Goal: Task Accomplishment & Management: Complete application form

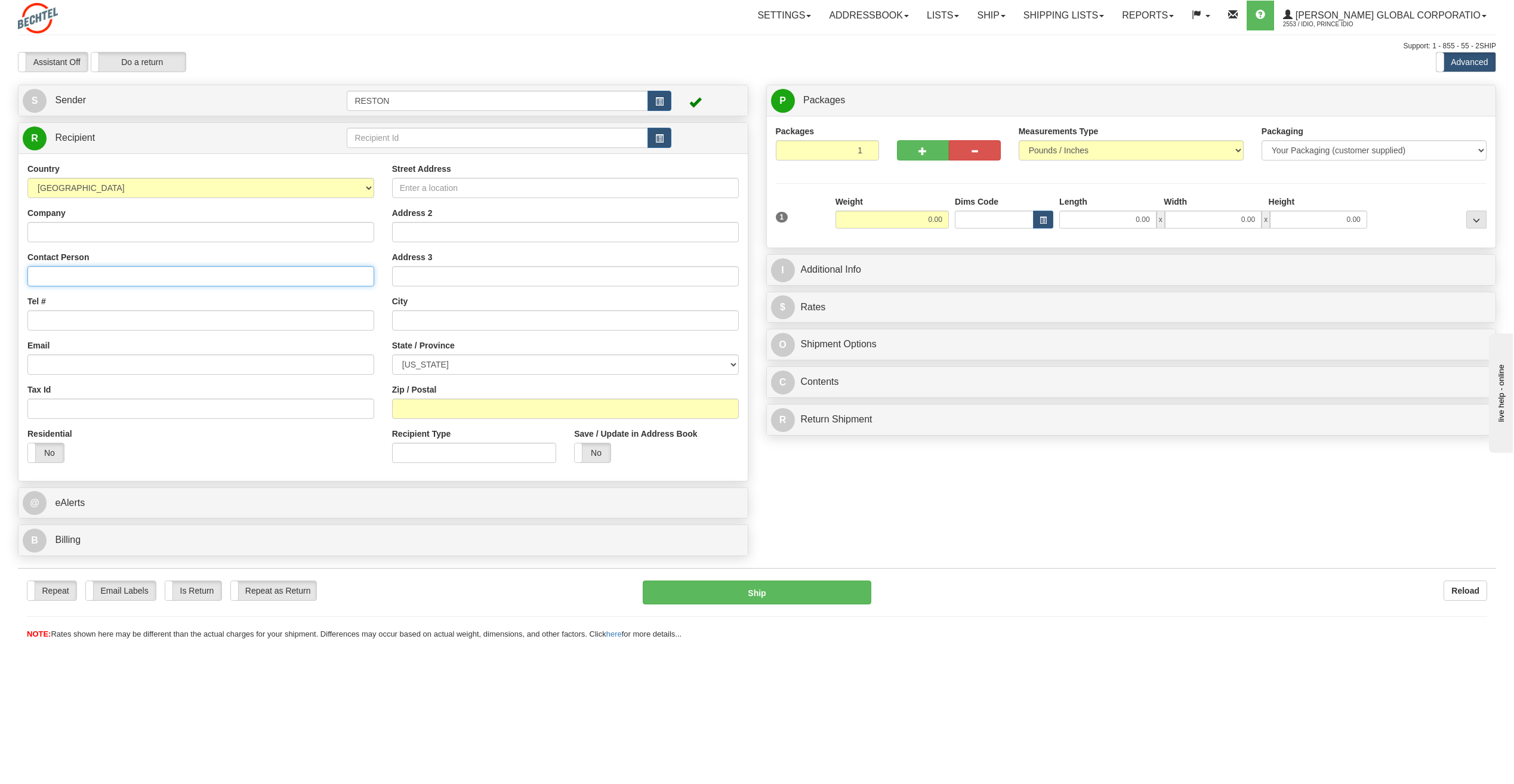
paste input "Angelos"
click at [83, 281] on input "Angelos" at bounding box center [200, 276] width 346 height 20
click at [92, 274] on input "Angelos" at bounding box center [200, 276] width 346 height 20
paste input "Findikakis"
click at [68, 274] on input "[PERSON_NAME]" at bounding box center [200, 276] width 346 height 20
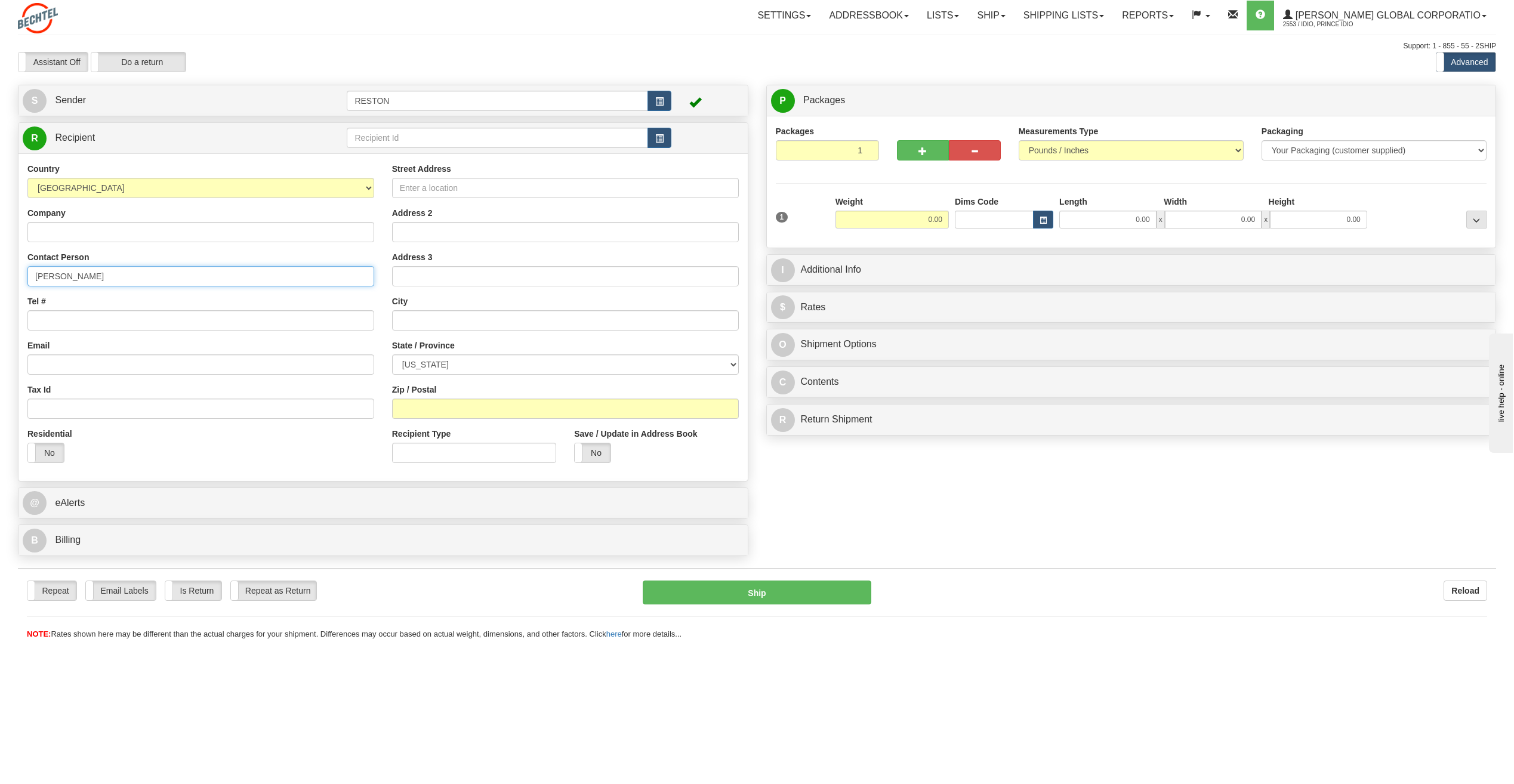
type input "[PERSON_NAME]"
click at [53, 318] on input "Tel #" at bounding box center [200, 320] width 346 height 20
paste input "[PHONE_NUMBER]"
type input "[PHONE_NUMBER]"
click at [84, 342] on div "Email" at bounding box center [200, 356] width 346 height 35
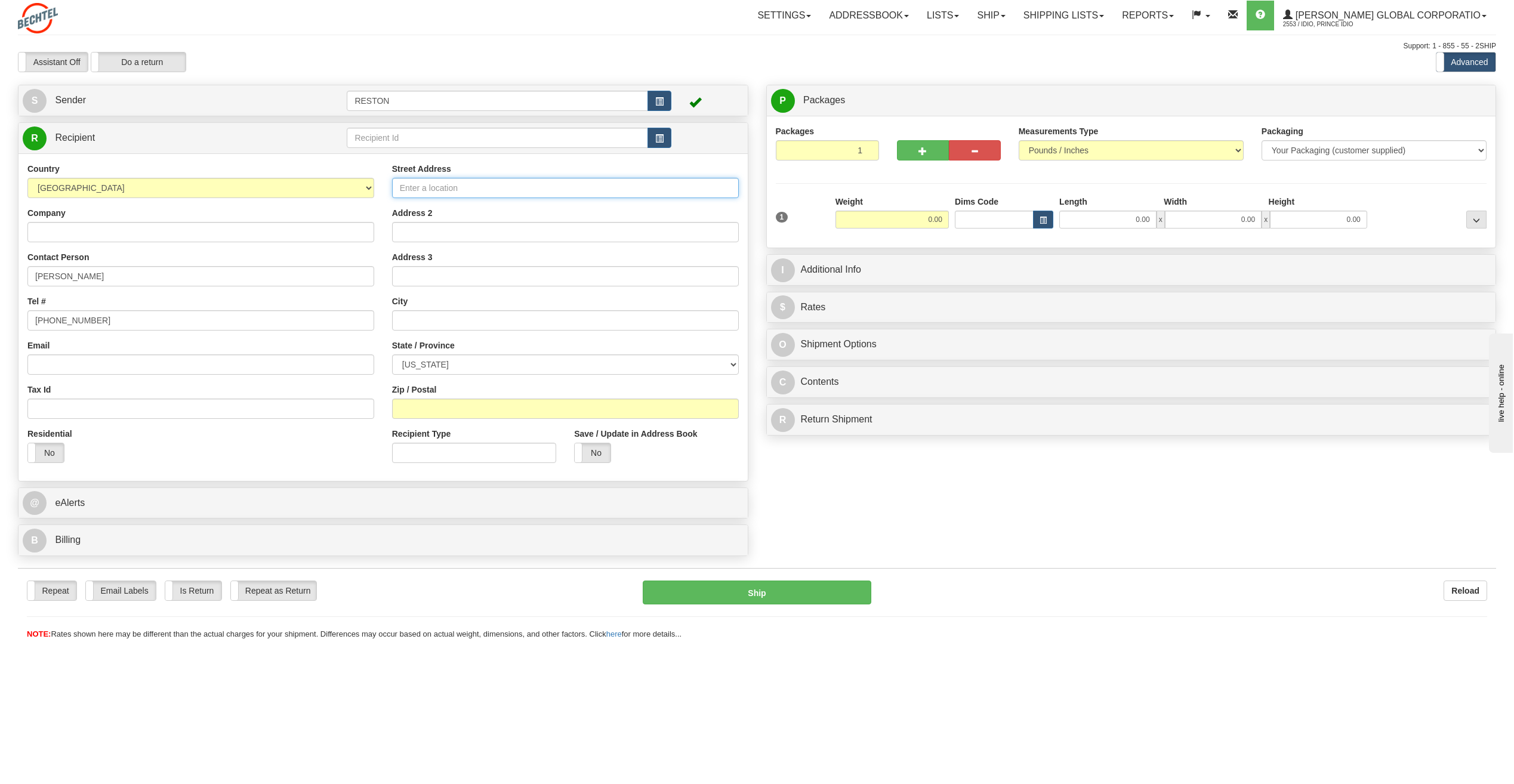
click at [455, 191] on input "Street Address" at bounding box center [565, 188] width 346 height 20
paste input "[STREET_ADDRESS][PERSON_NAME]"
type input "[STREET_ADDRESS][PERSON_NAME]"
click at [418, 323] on input "text" at bounding box center [565, 320] width 346 height 20
paste input "[GEOGRAPHIC_DATA]"
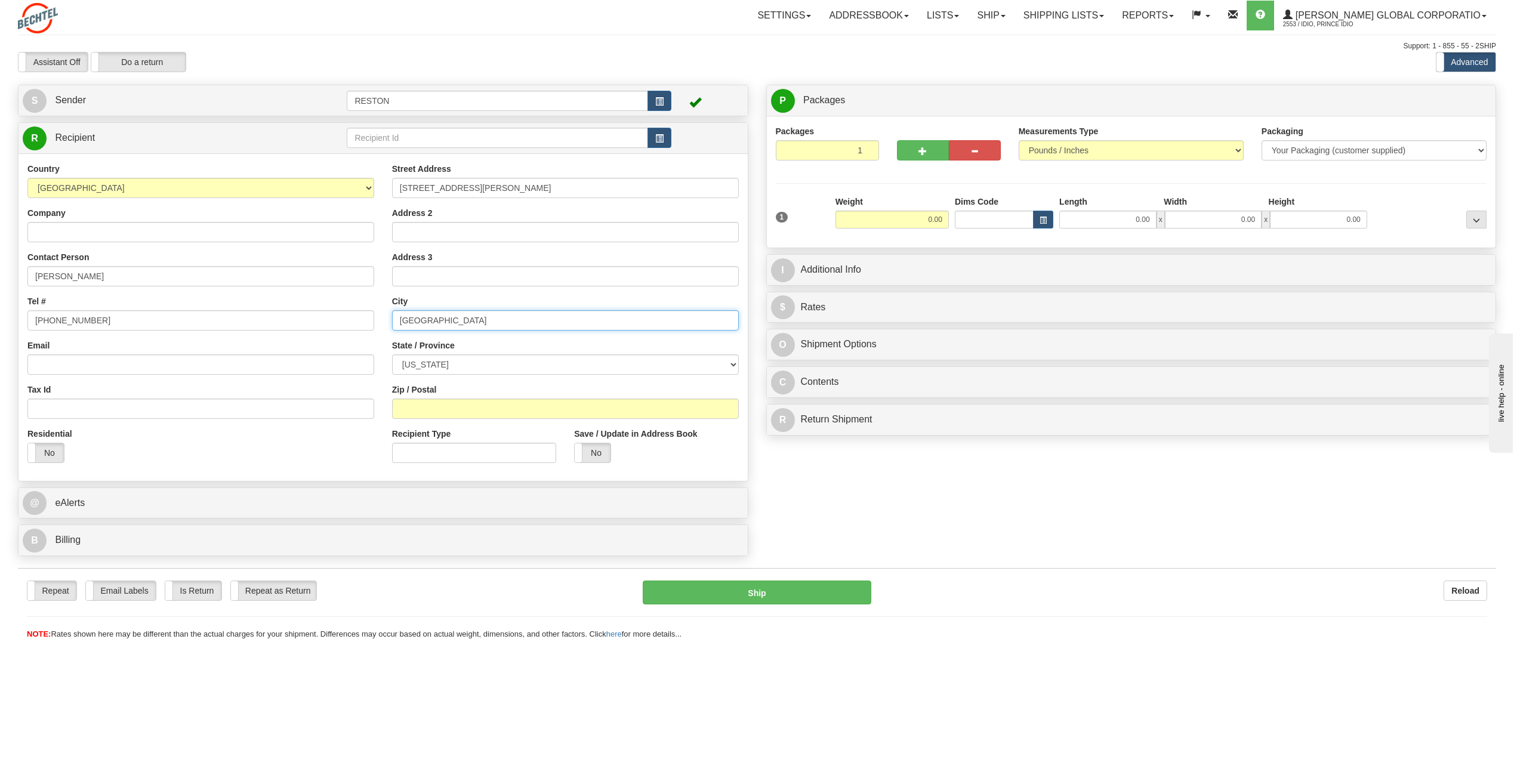
type input "[GEOGRAPHIC_DATA]"
click at [422, 369] on select "[US_STATE] [US_STATE] [US_STATE] [US_STATE] Armed Forces America Armed Forces E…" at bounding box center [565, 364] width 346 height 20
select select "CA"
click at [392, 354] on select "[US_STATE] [US_STATE] [US_STATE] [US_STATE] Armed Forces America Armed Forces E…" at bounding box center [565, 364] width 346 height 20
drag, startPoint x: 428, startPoint y: 407, endPoint x: 426, endPoint y: 383, distance: 24.1
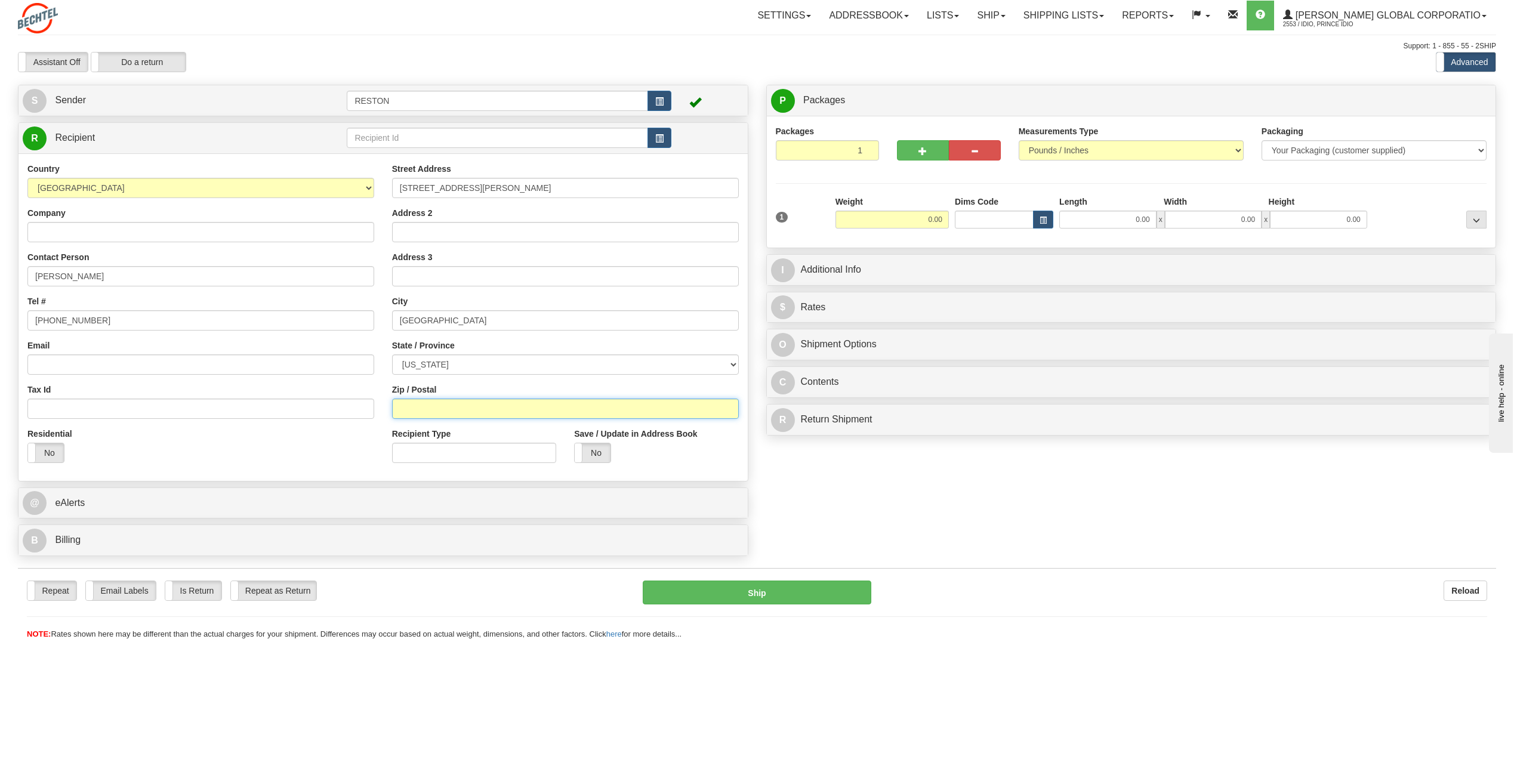
click at [427, 407] on input "Zip / Postal" at bounding box center [565, 408] width 346 height 20
paste input "94022"
type input "94022"
click at [349, 454] on div "Residential Yes No" at bounding box center [201, 449] width 365 height 44
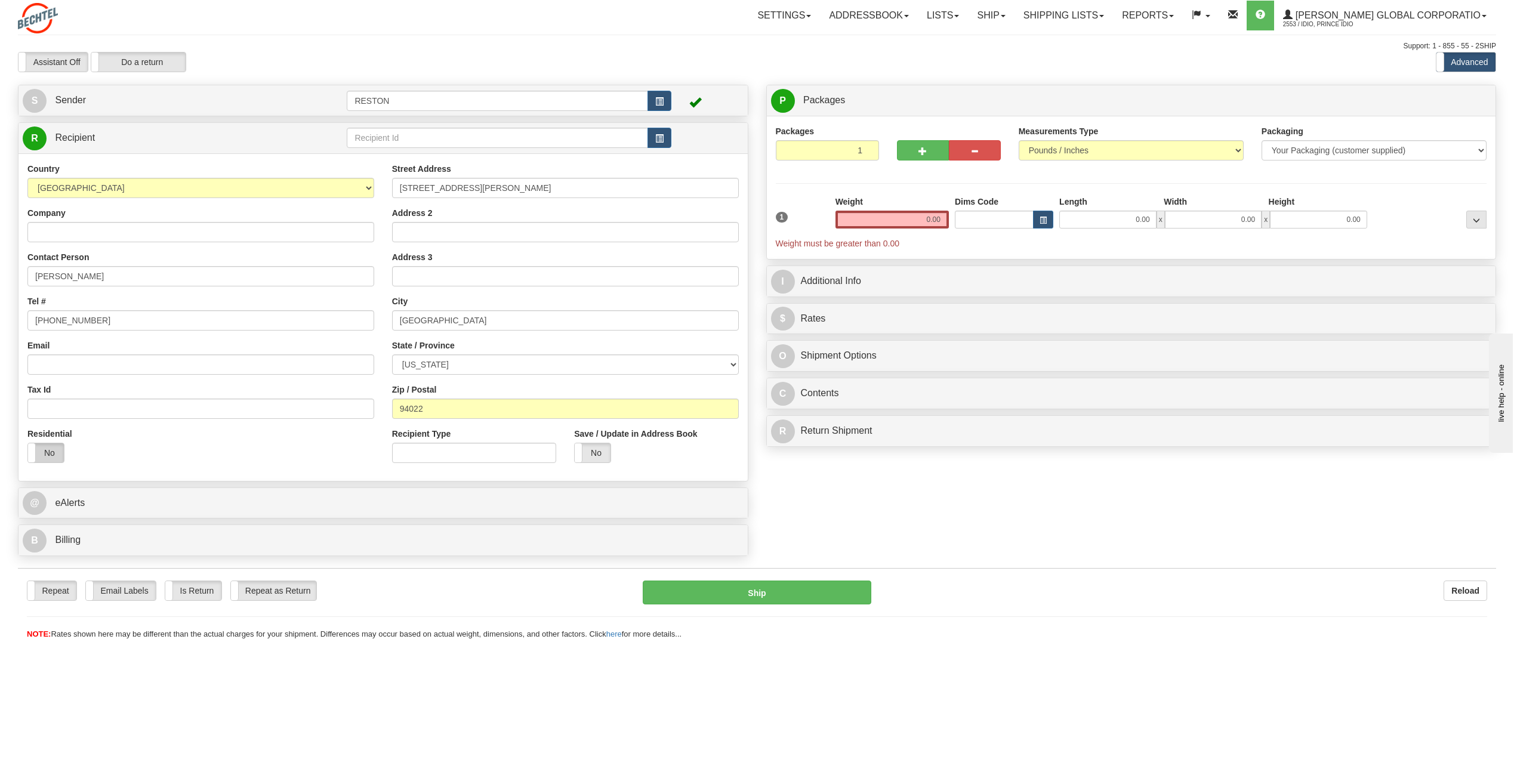
click at [60, 447] on label "No" at bounding box center [46, 452] width 36 height 19
click at [67, 362] on input "Email" at bounding box center [200, 364] width 346 height 20
paste input "[EMAIL_ADDRESS][PERSON_NAME][DOMAIN_NAME]"
type input "[EMAIL_ADDRESS][PERSON_NAME][DOMAIN_NAME]"
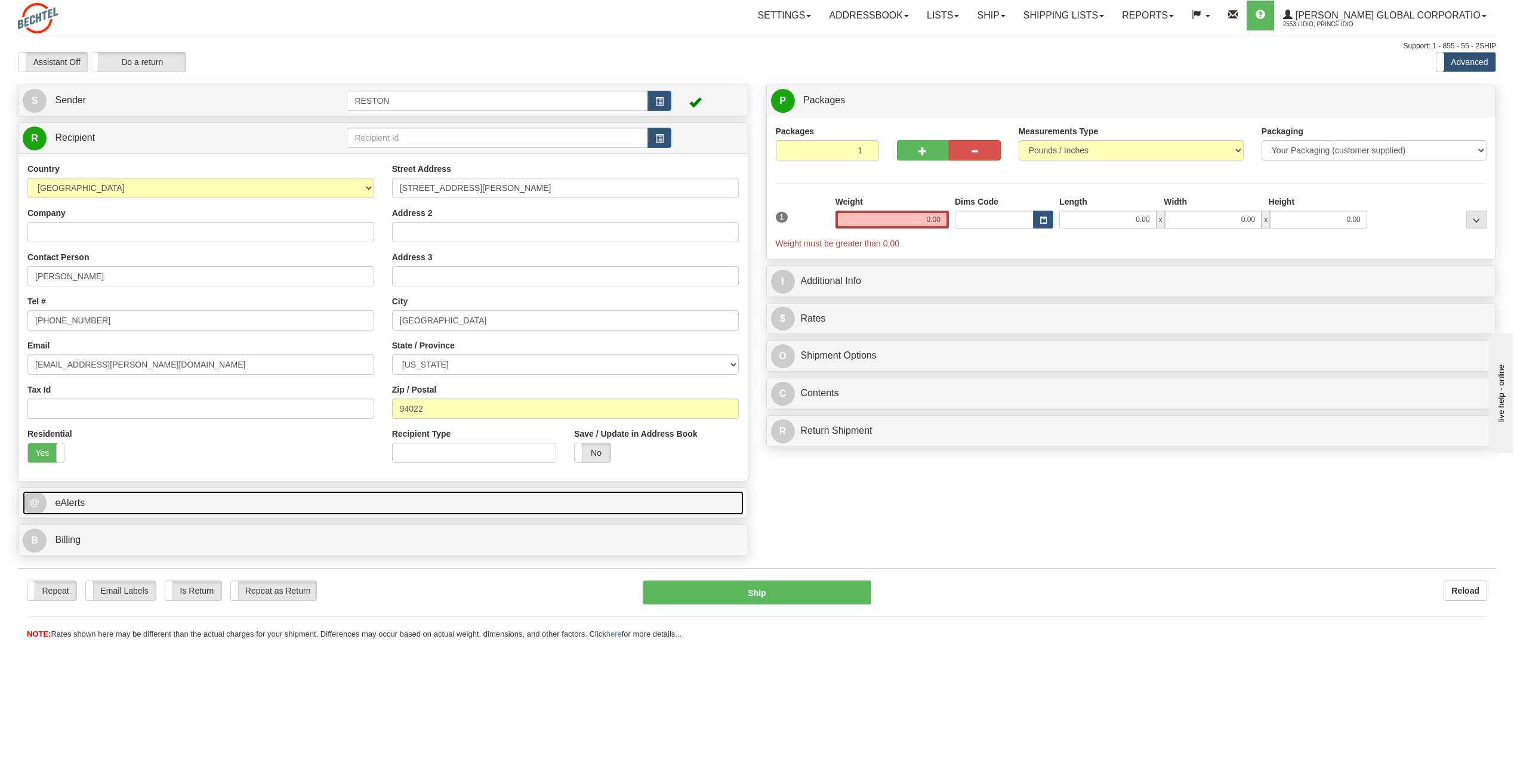
click at [115, 502] on link "@ eAlerts" at bounding box center [383, 504] width 721 height 25
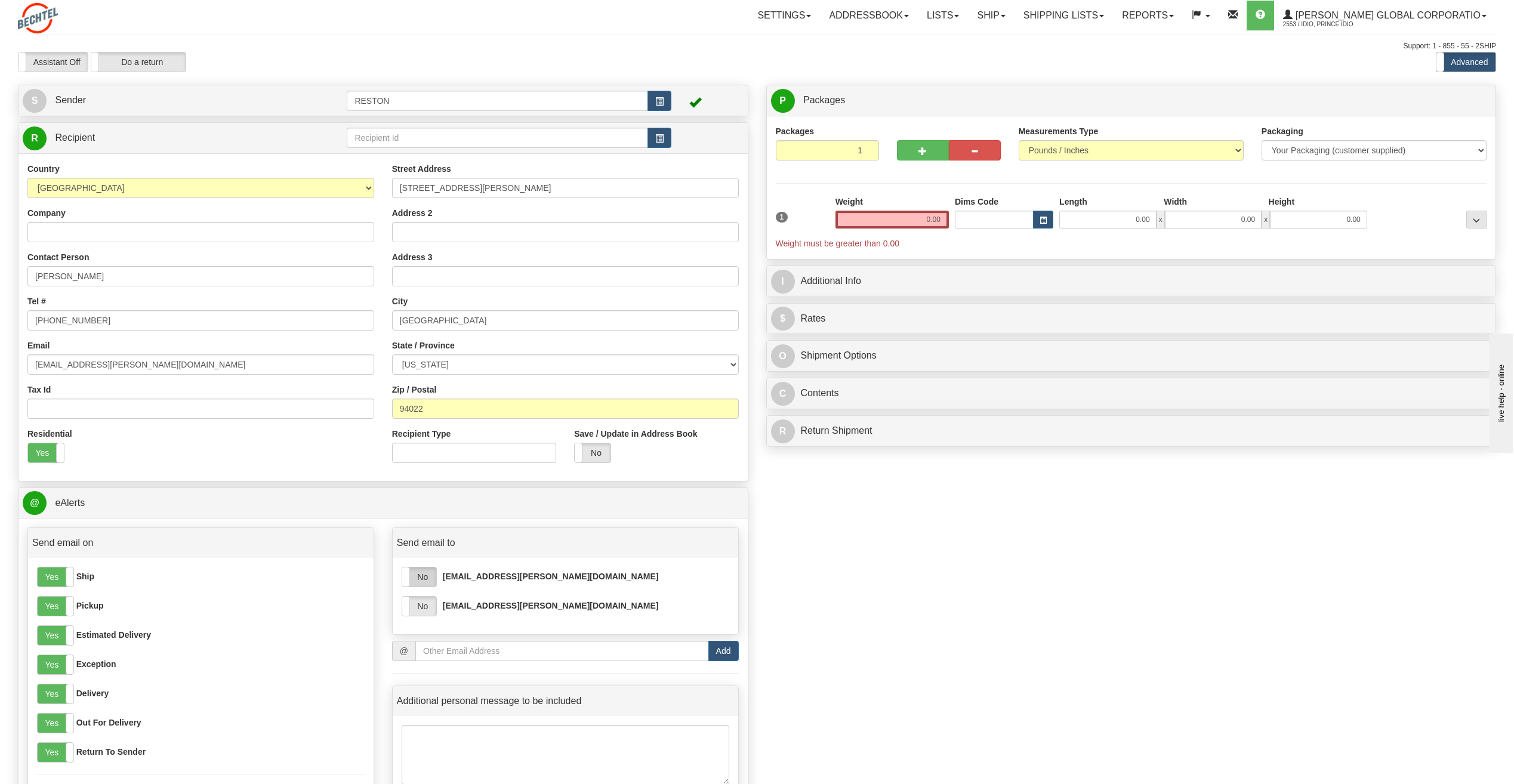
click at [429, 574] on label "No" at bounding box center [419, 576] width 34 height 19
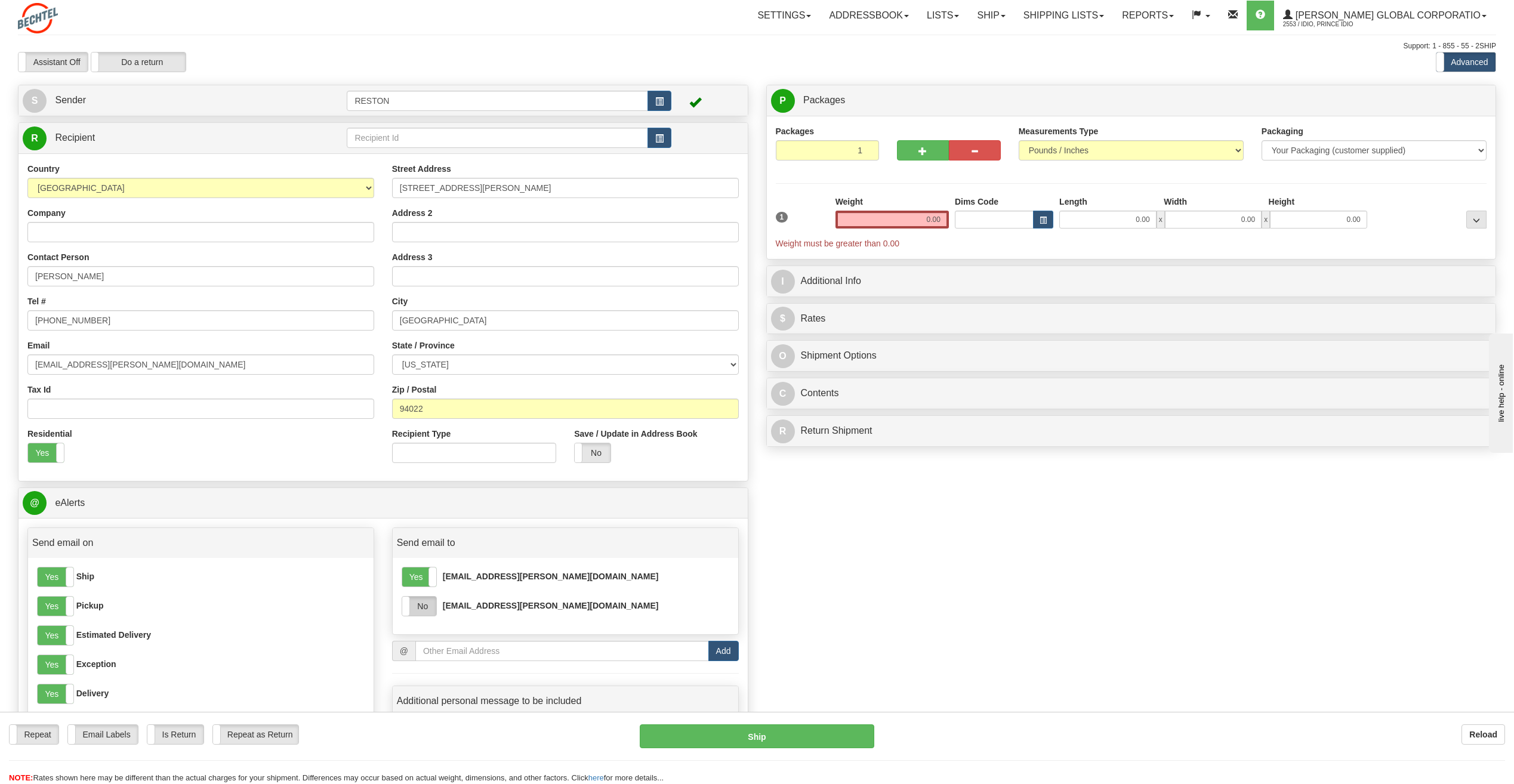
click at [433, 605] on label "No" at bounding box center [419, 606] width 34 height 19
click at [931, 217] on input "0.00" at bounding box center [892, 219] width 113 height 18
type input "10.00"
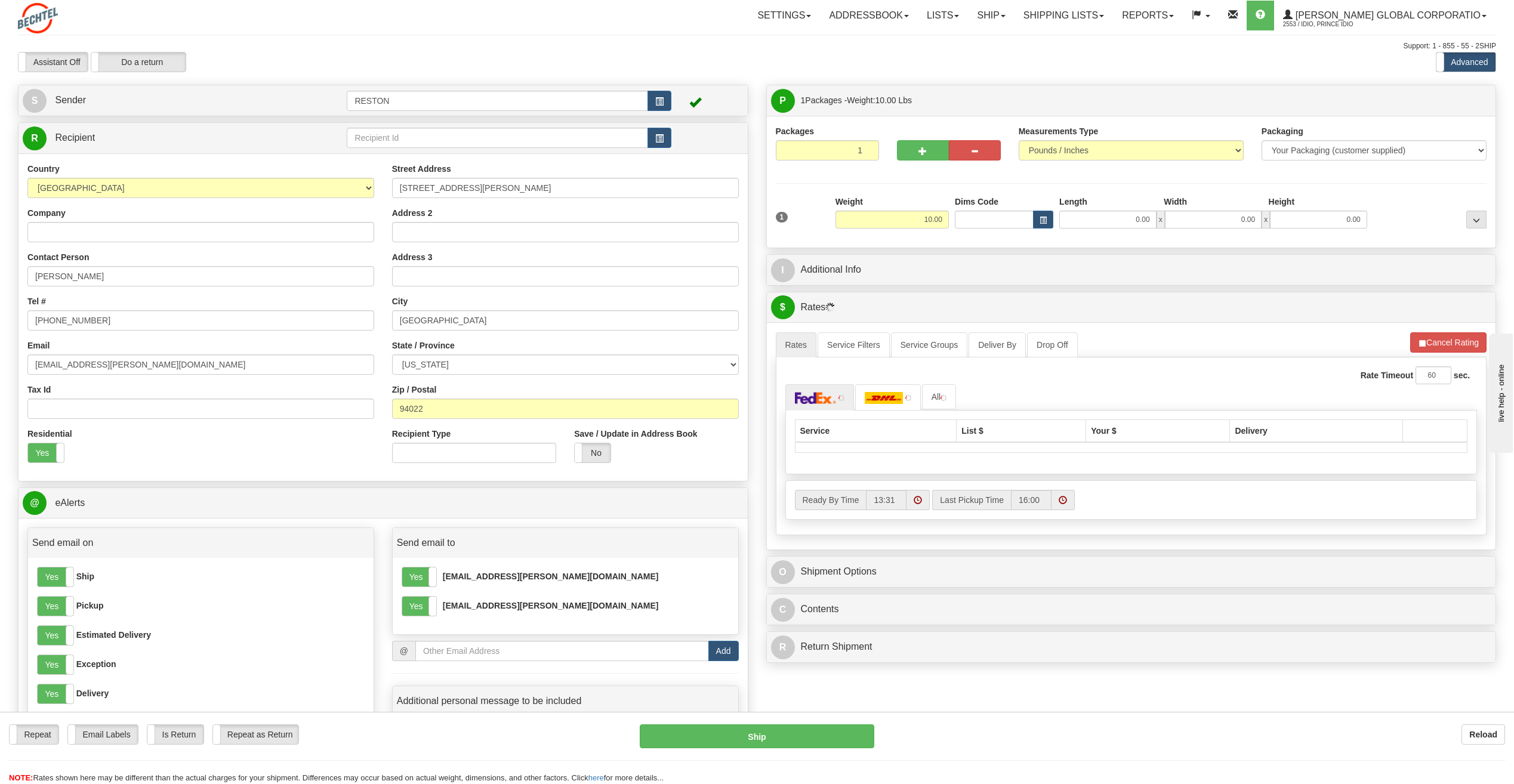
click at [811, 192] on div "Packages 1 1 Measurements Type" at bounding box center [1131, 182] width 711 height 113
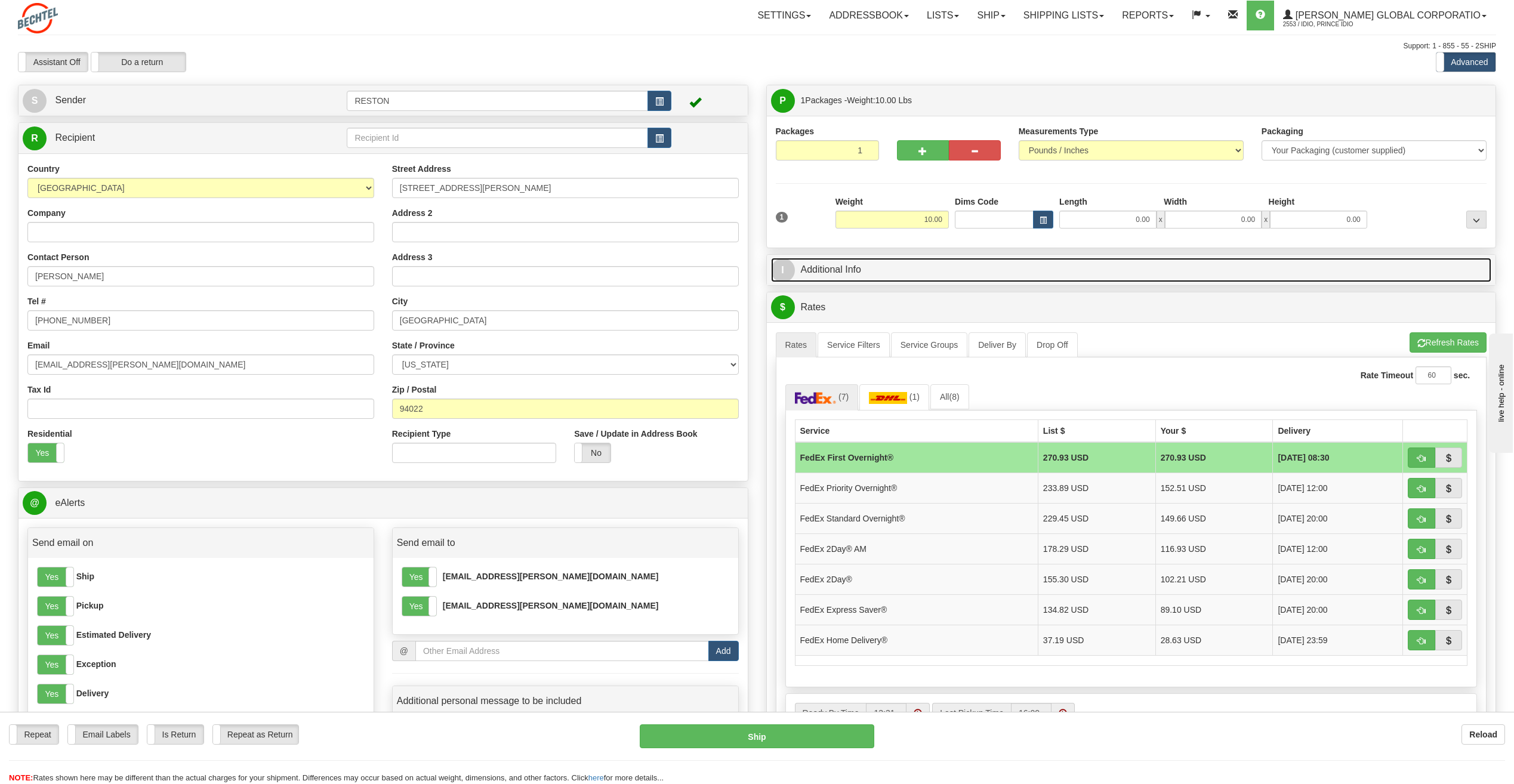
click at [840, 277] on link "I Additional Info" at bounding box center [1131, 270] width 721 height 25
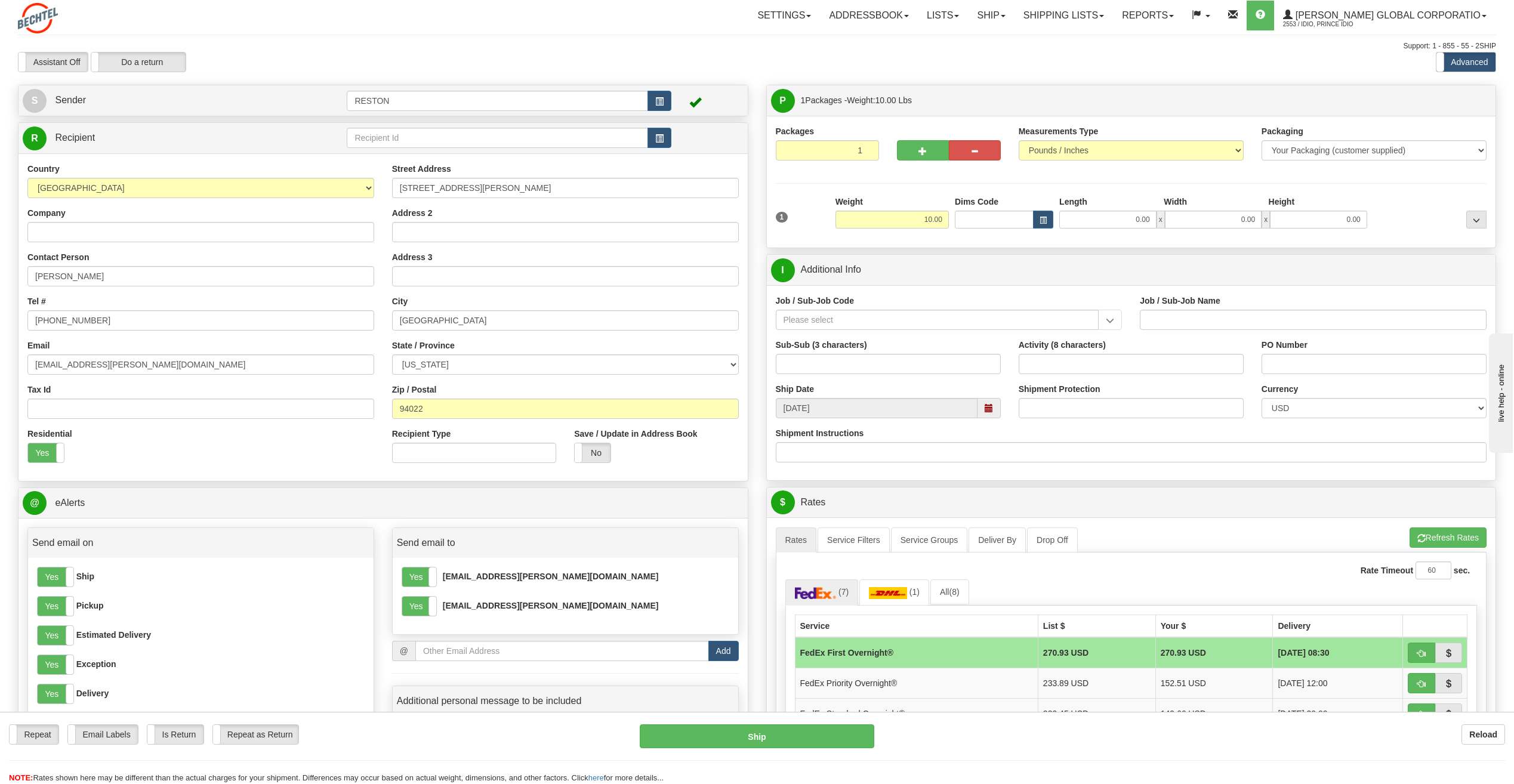
click at [312, 53] on div "Assistant On Assistant Off Do a return Do a return" at bounding box center [321, 62] width 624 height 20
paste input "55797-MGT"
type input "55797-MGT"
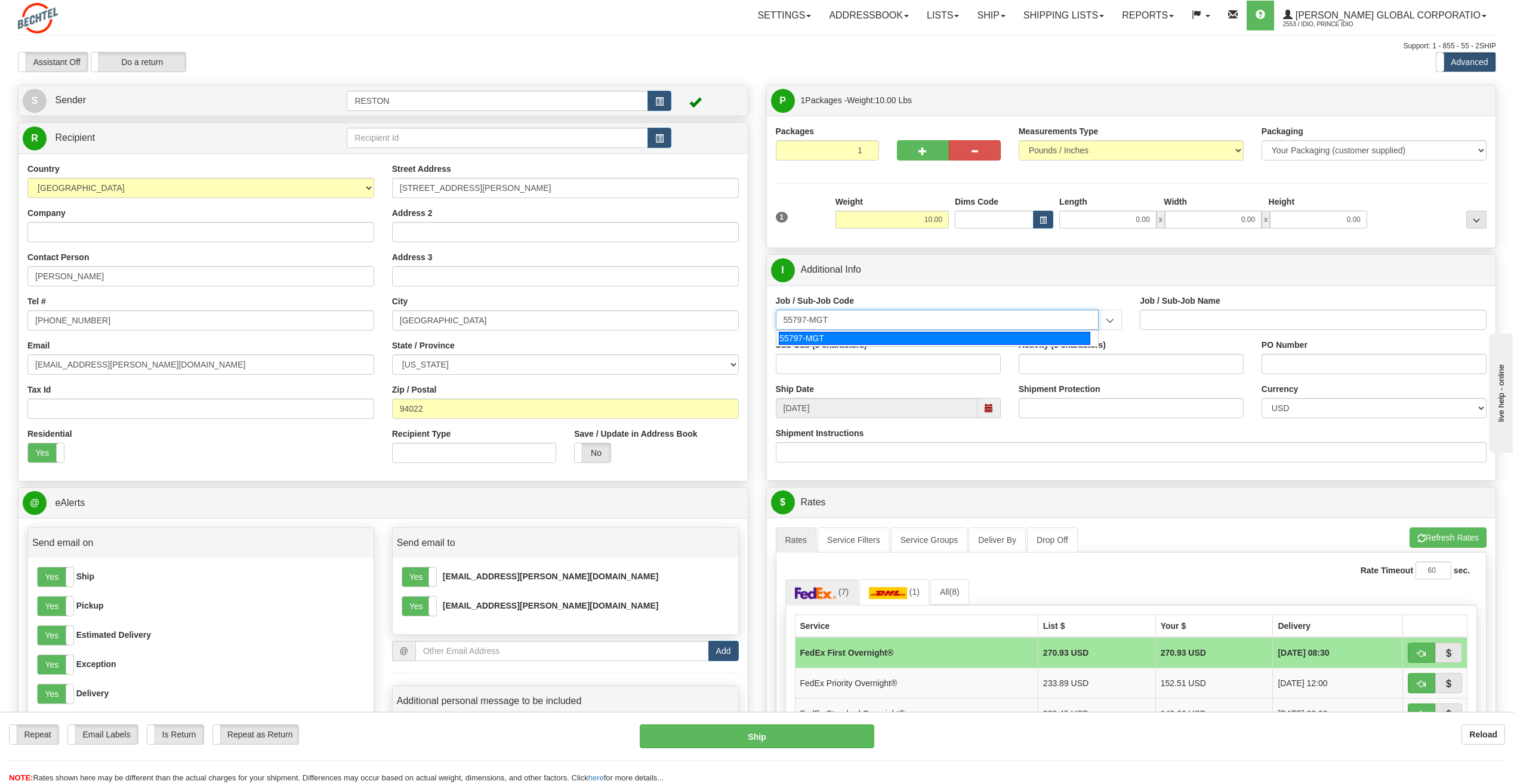
click at [845, 337] on div "55797-MGT" at bounding box center [934, 338] width 311 height 13
type input "GHES - MANAGEMENT"
type input "55797-MGT"
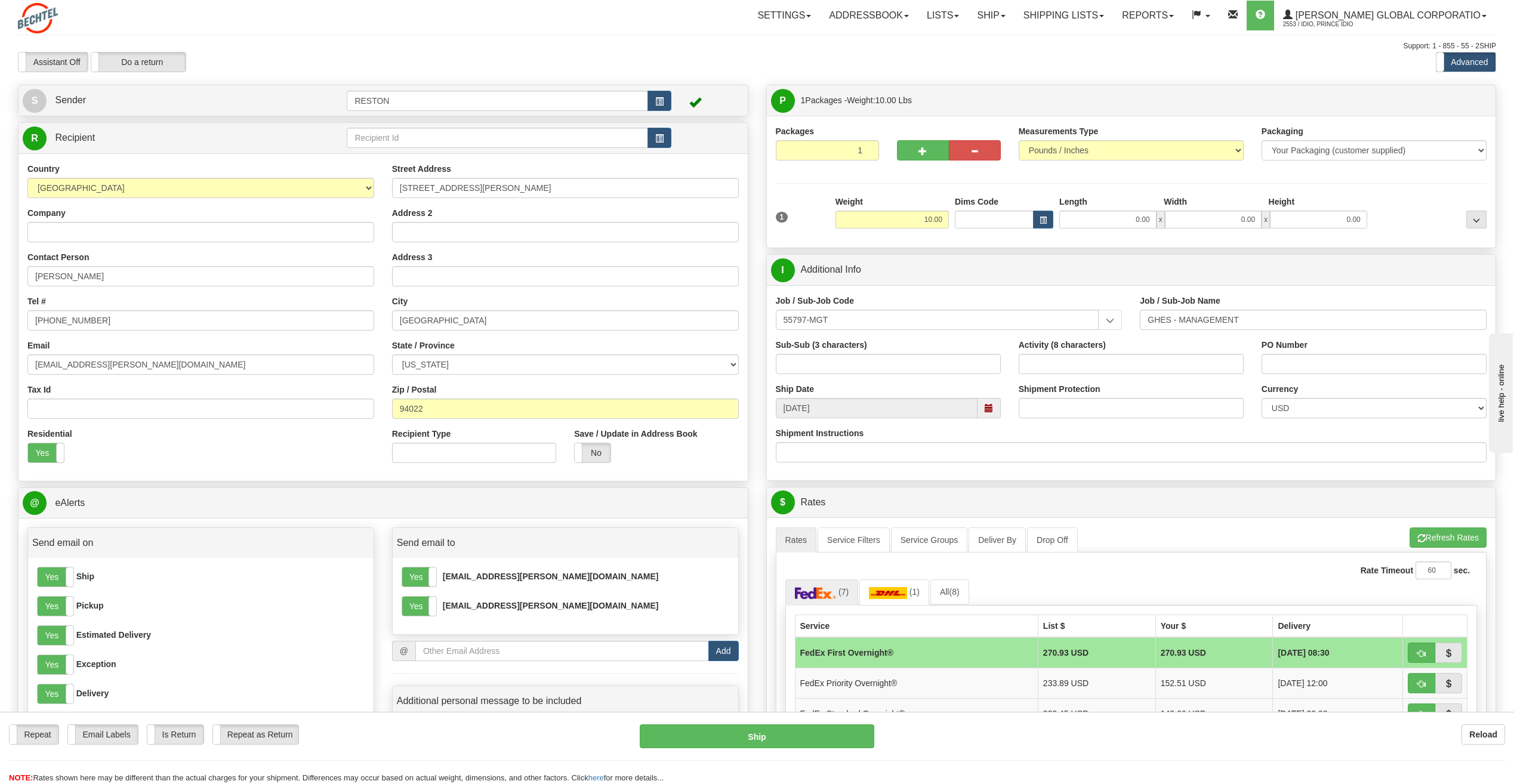
click at [739, 57] on div "Assistant On Assistant Off Do a return Do a return Previous Next Standard Advan…" at bounding box center [757, 62] width 1496 height 20
click at [1115, 406] on input "Shipment Protection" at bounding box center [1131, 408] width 225 height 20
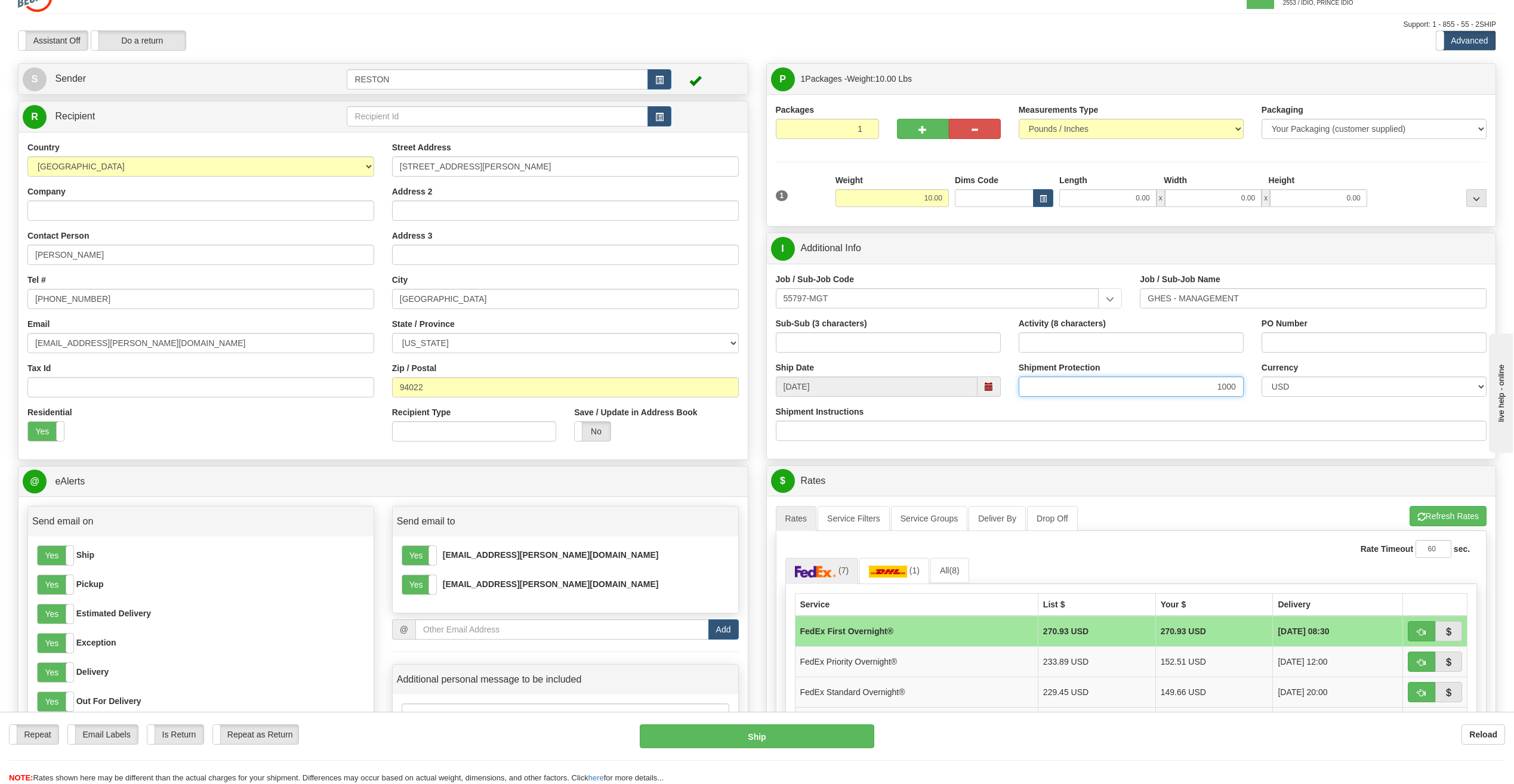
scroll to position [60, 0]
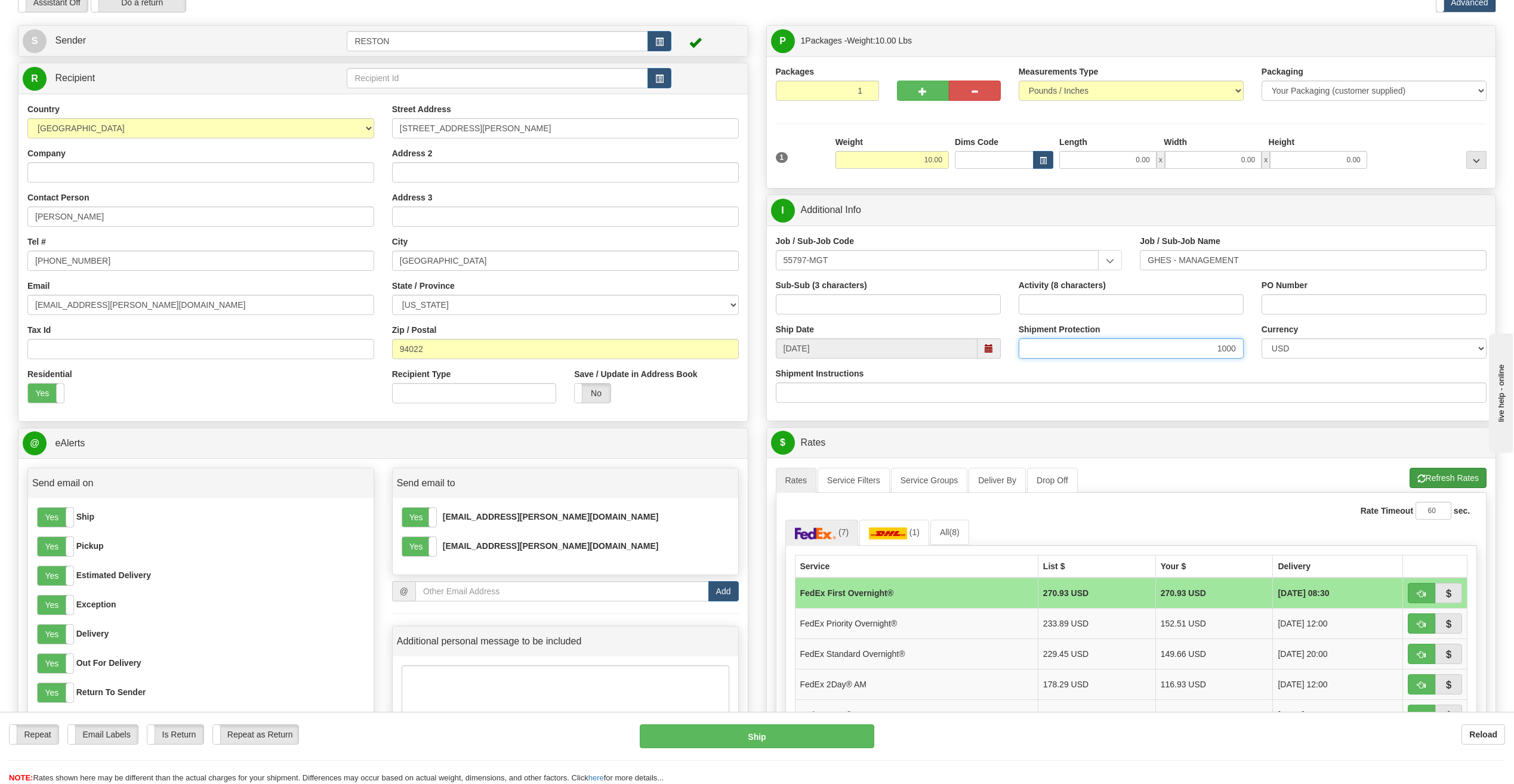
type input "1000"
click at [1425, 482] on button "Refresh Rates" at bounding box center [1447, 478] width 77 height 20
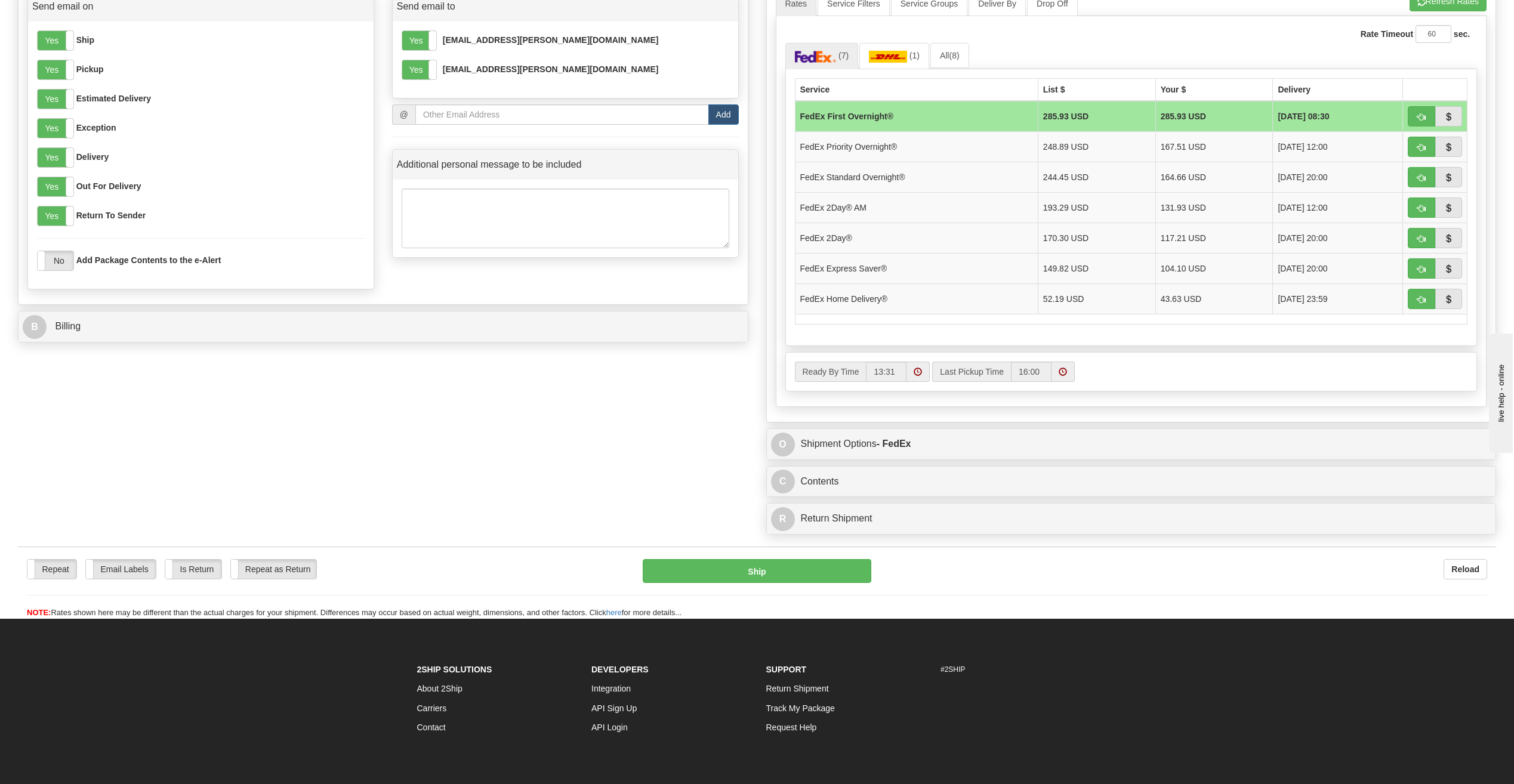
scroll to position [537, 0]
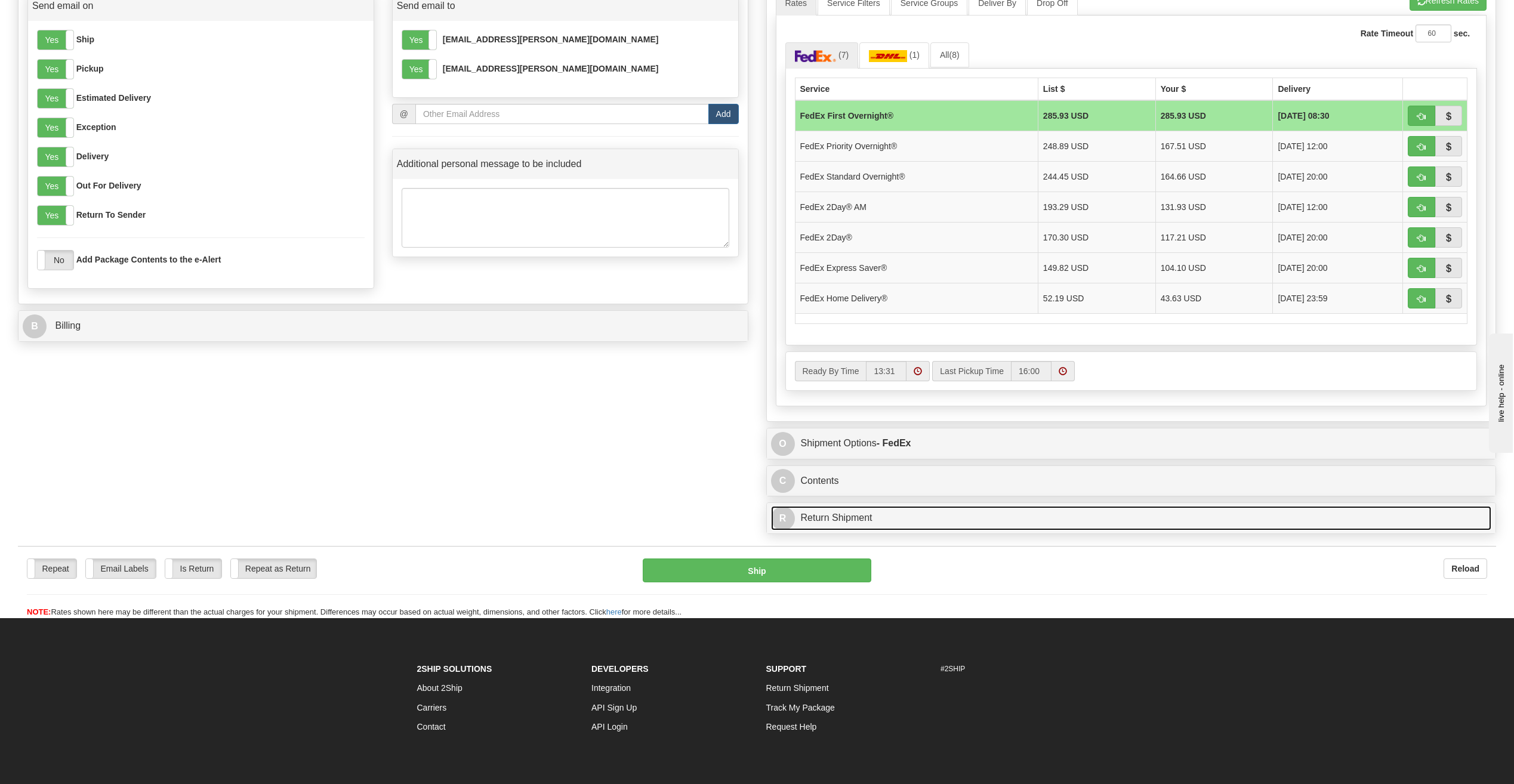
click at [886, 518] on link "R Return Shipment" at bounding box center [1131, 518] width 721 height 25
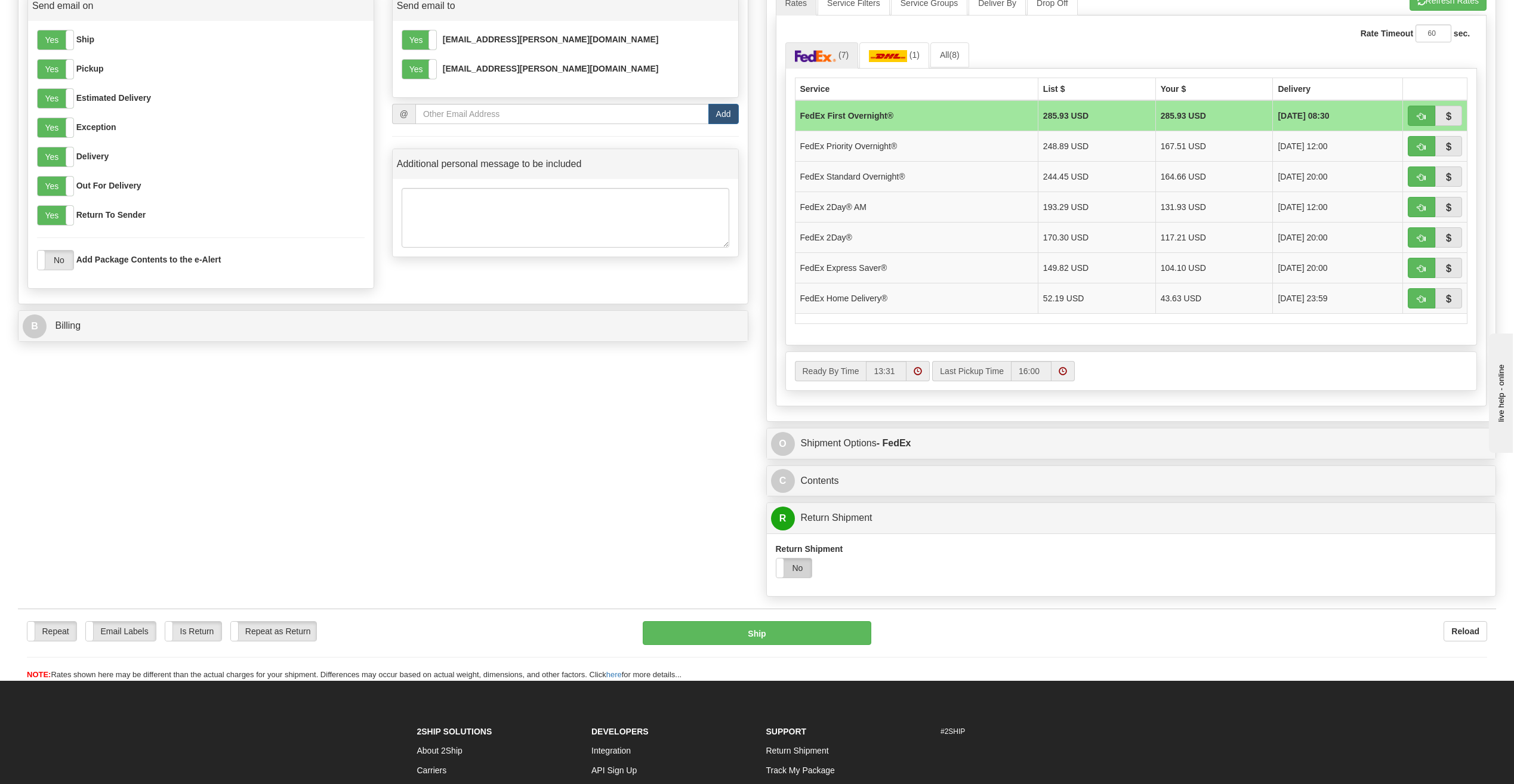
click at [807, 575] on label "No" at bounding box center [794, 568] width 36 height 19
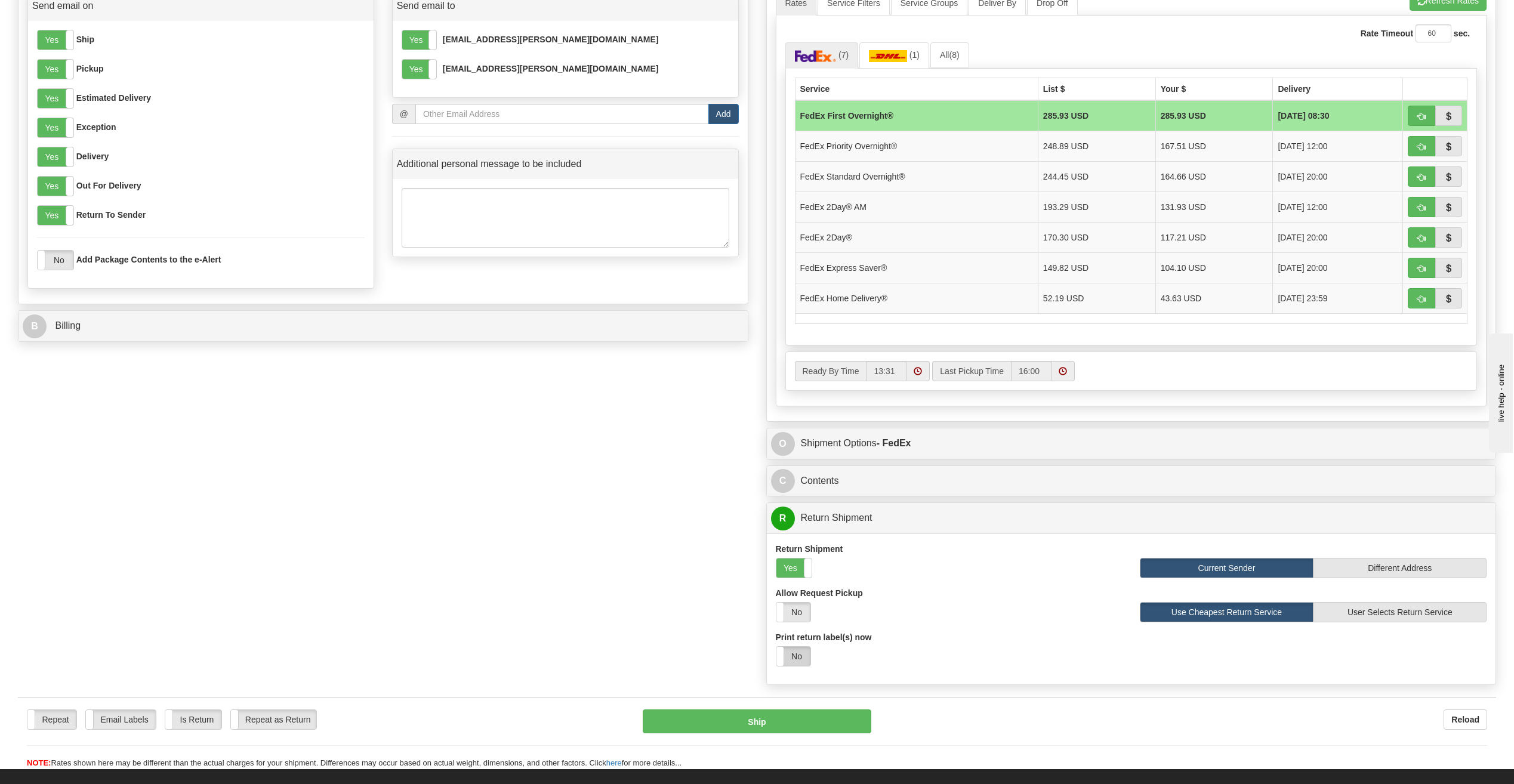
click at [805, 650] on label "No" at bounding box center [793, 656] width 34 height 19
select select "1"
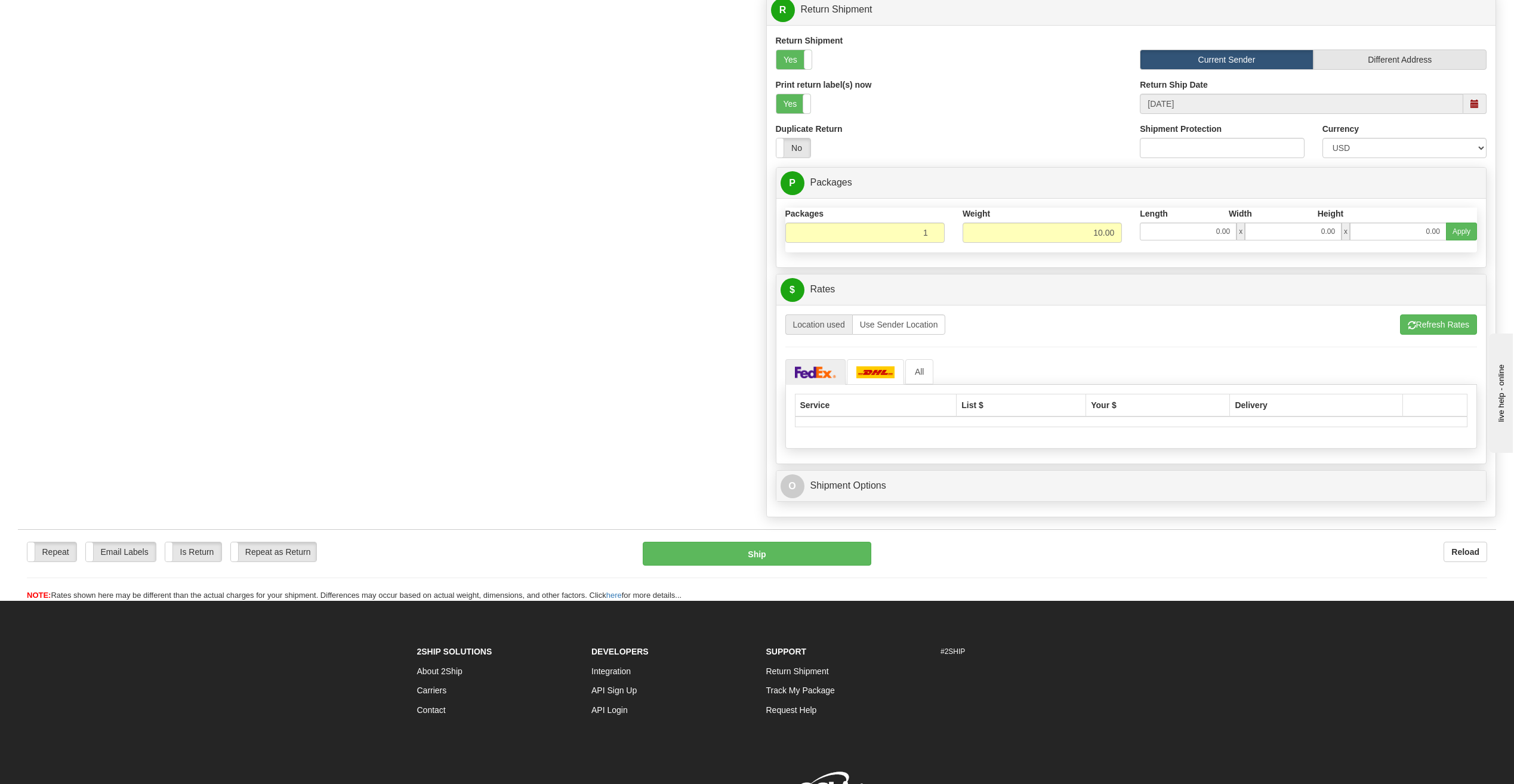
scroll to position [1074, 0]
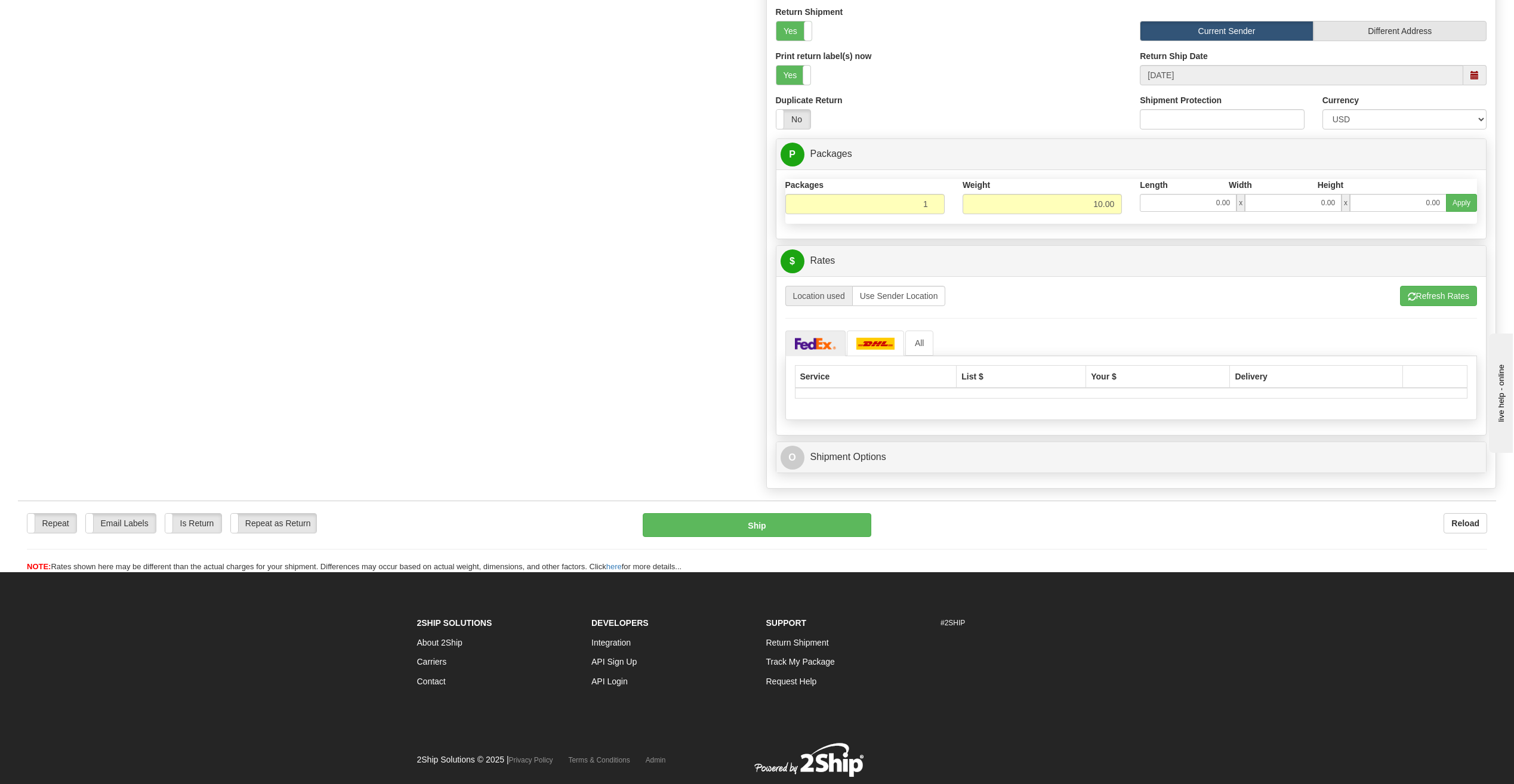
click at [957, 471] on div "O Shipment Options" at bounding box center [1131, 457] width 711 height 30
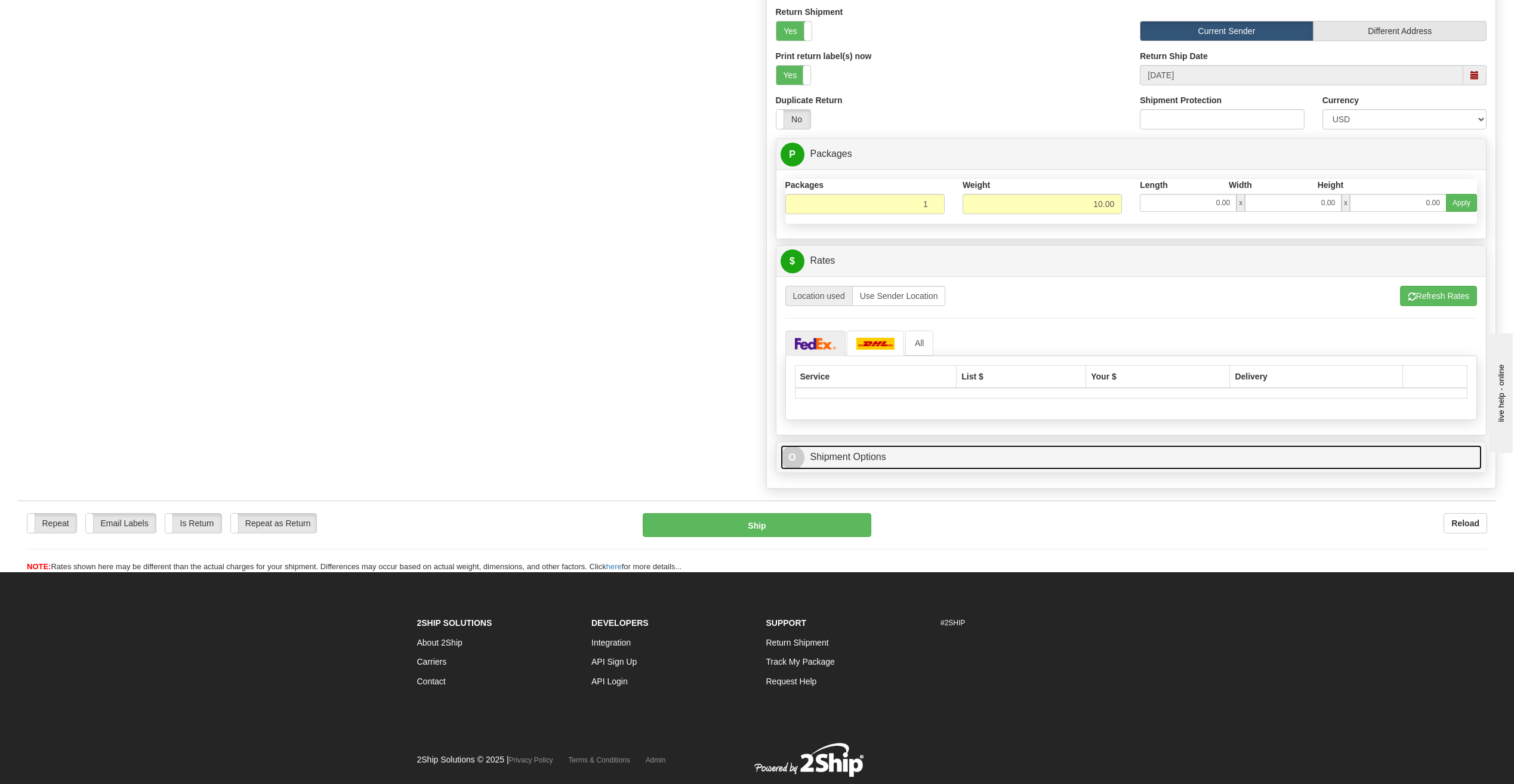
click at [960, 448] on link "O Shipment Options" at bounding box center [1131, 458] width 702 height 25
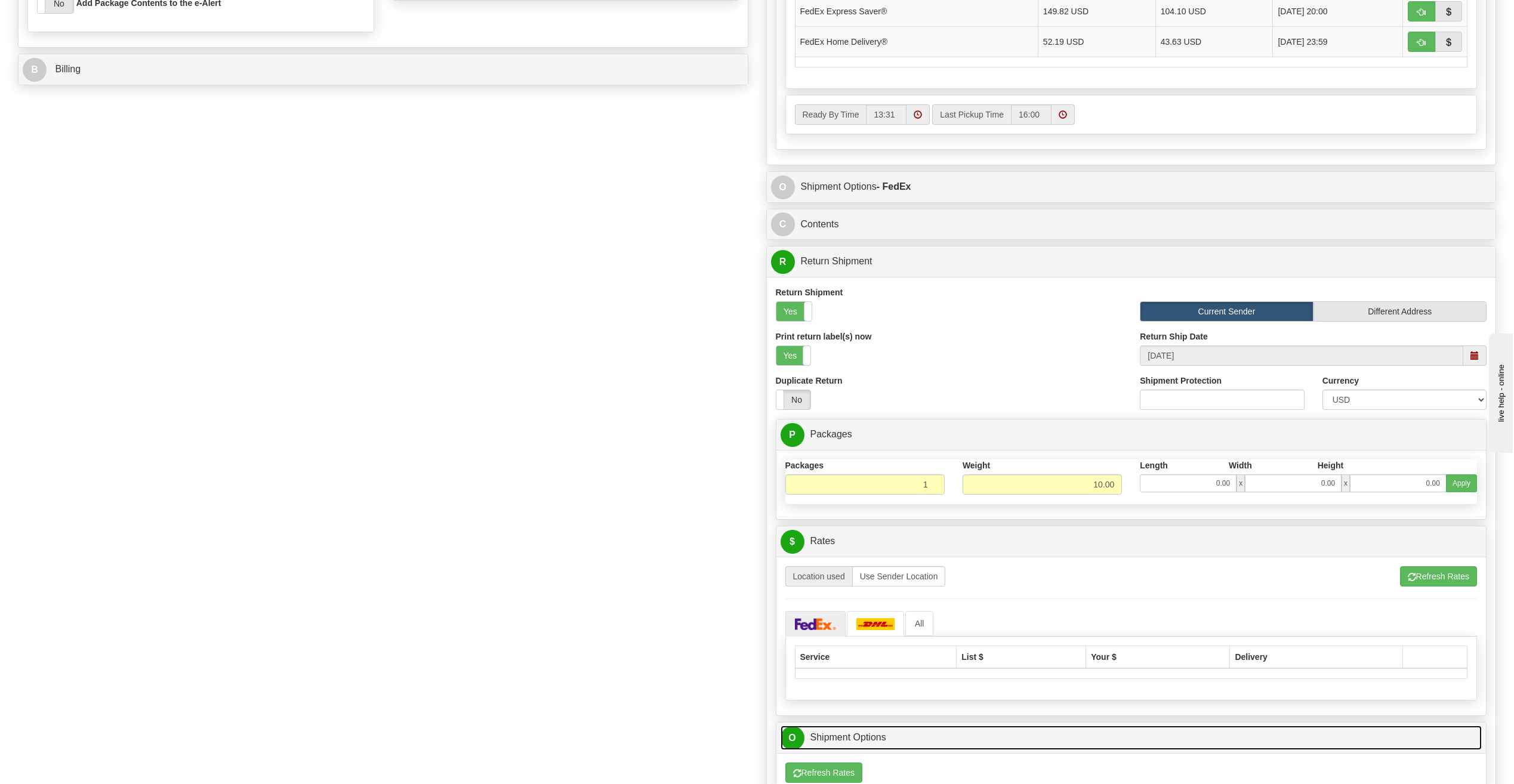
scroll to position [954, 0]
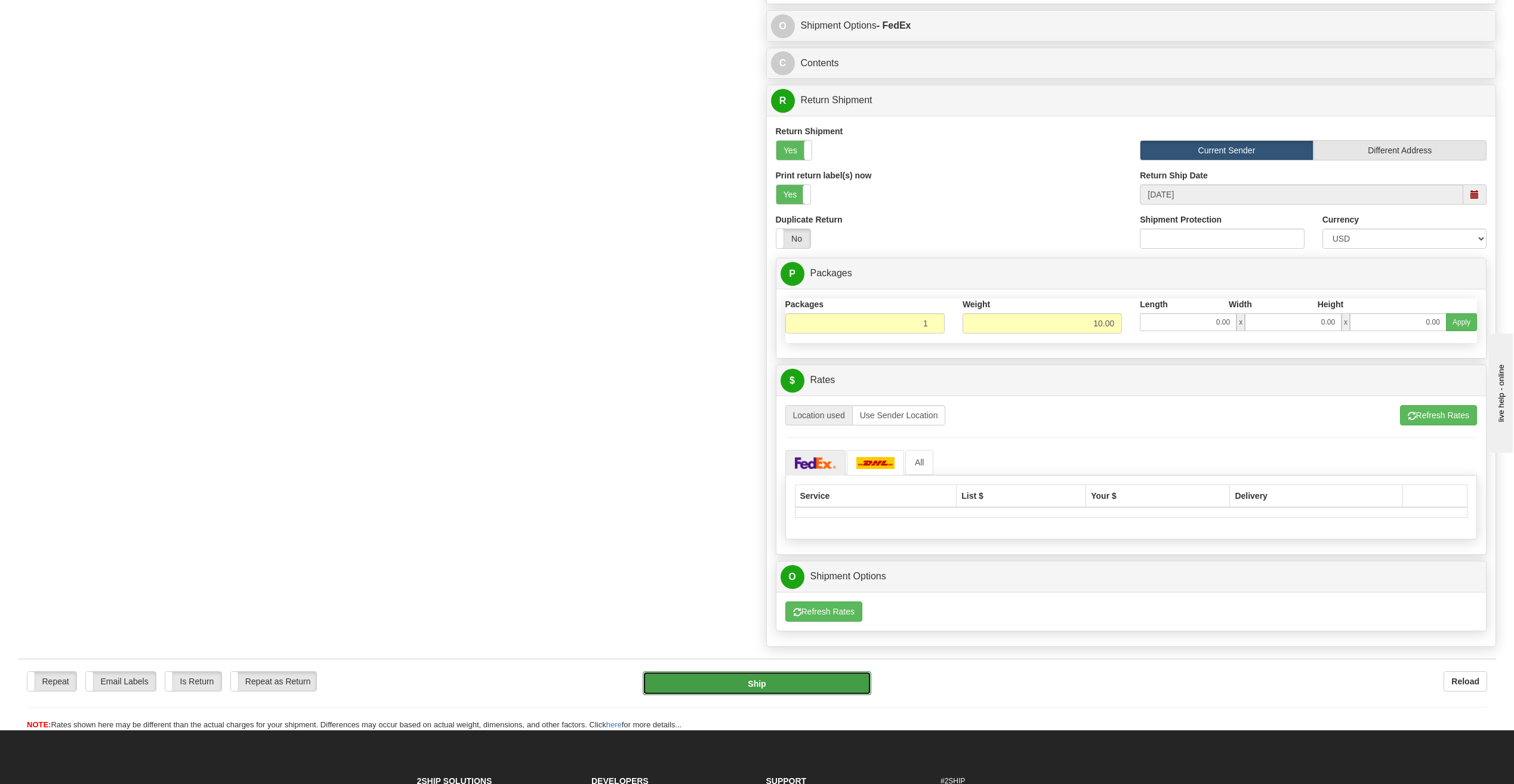
click at [830, 681] on button "Ship" at bounding box center [756, 683] width 229 height 24
type input "06"
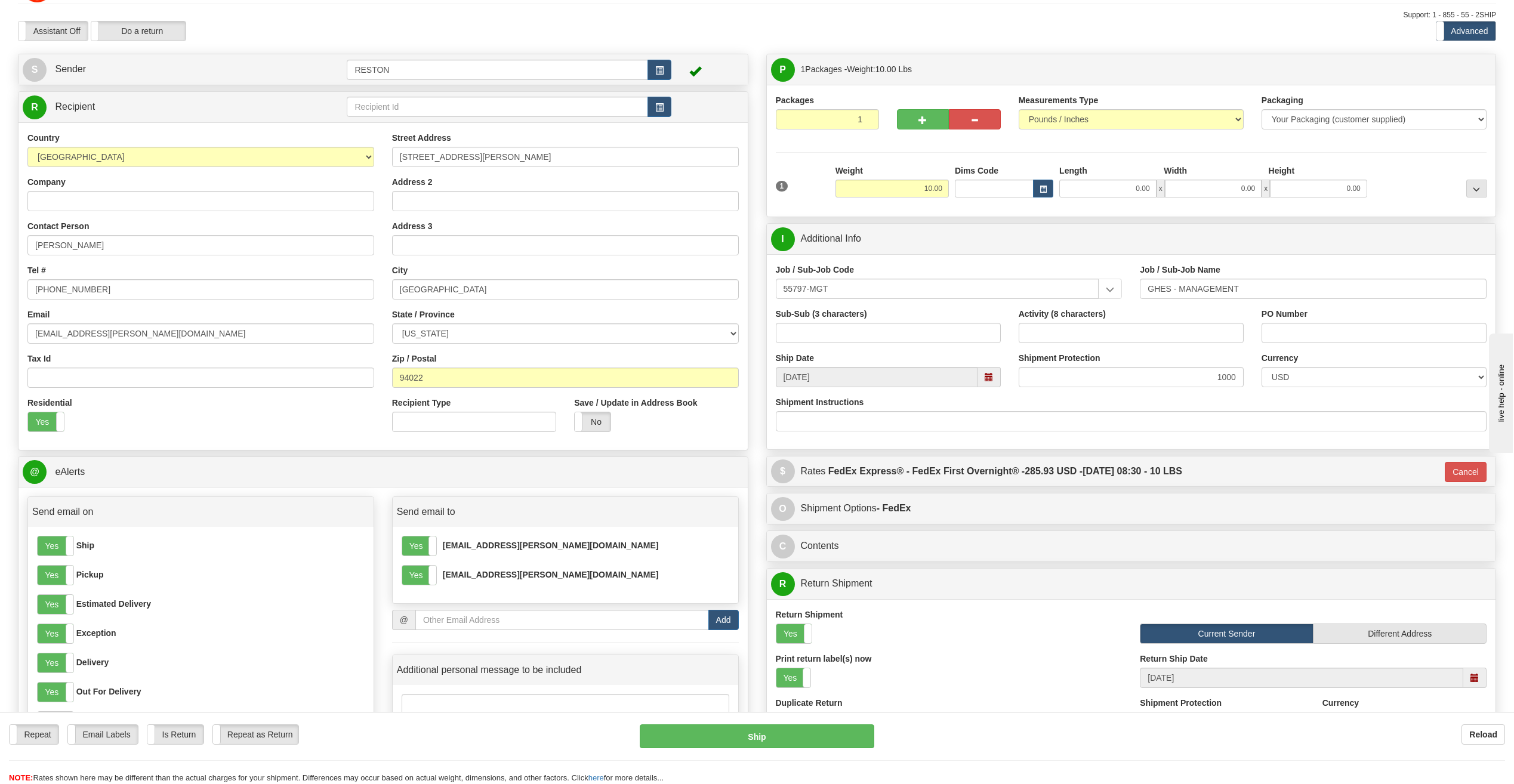
scroll to position [119, 0]
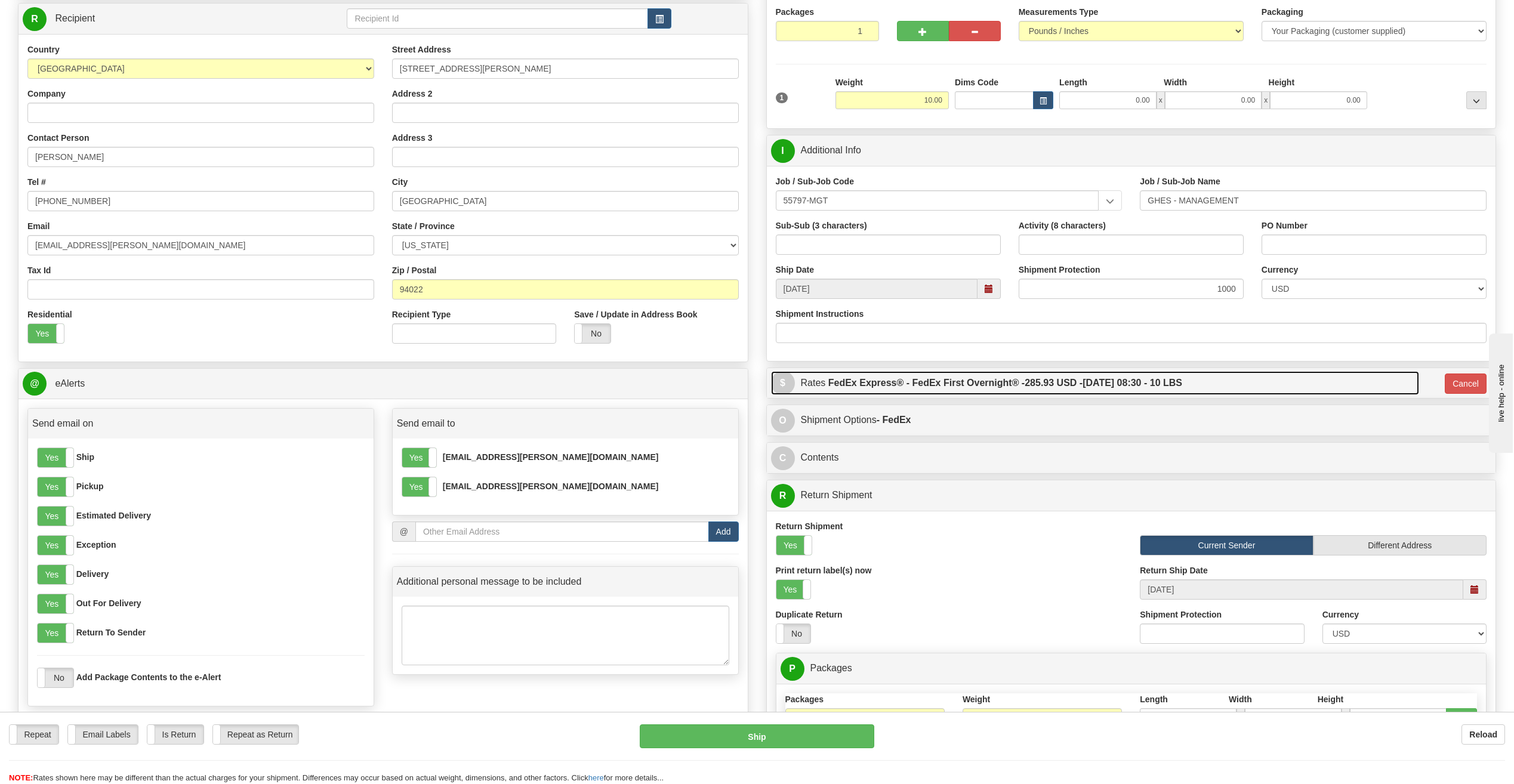
click at [853, 390] on label "FedEx Express® - FedEx First Overnight® - 285.93 USD - [DATE] 08:30 - 10 LBS" at bounding box center [1005, 383] width 354 height 24
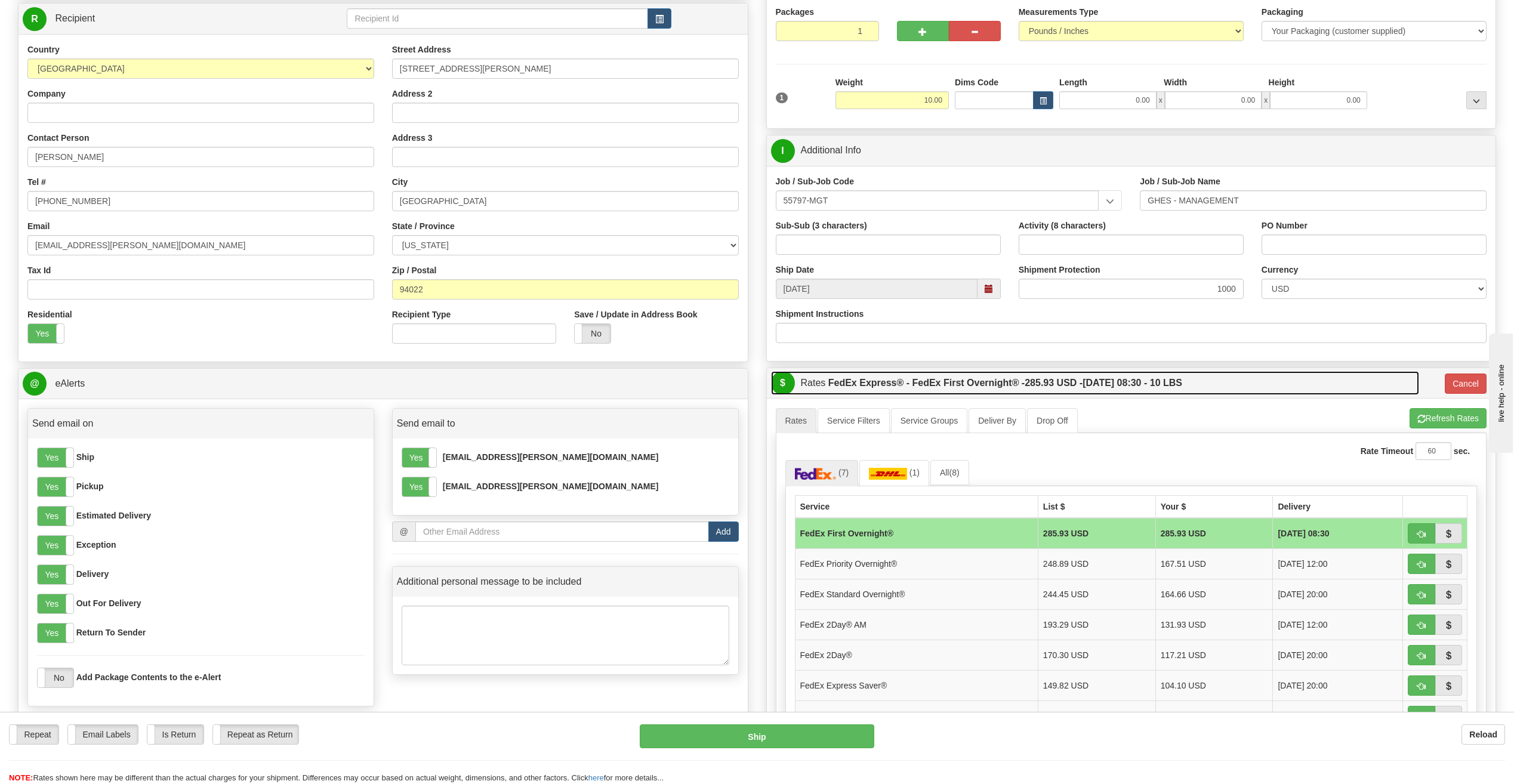
click at [853, 390] on label "FedEx Express® - FedEx First Overnight® - 285.93 USD - [DATE] 08:30 - 10 LBS" at bounding box center [1005, 383] width 354 height 24
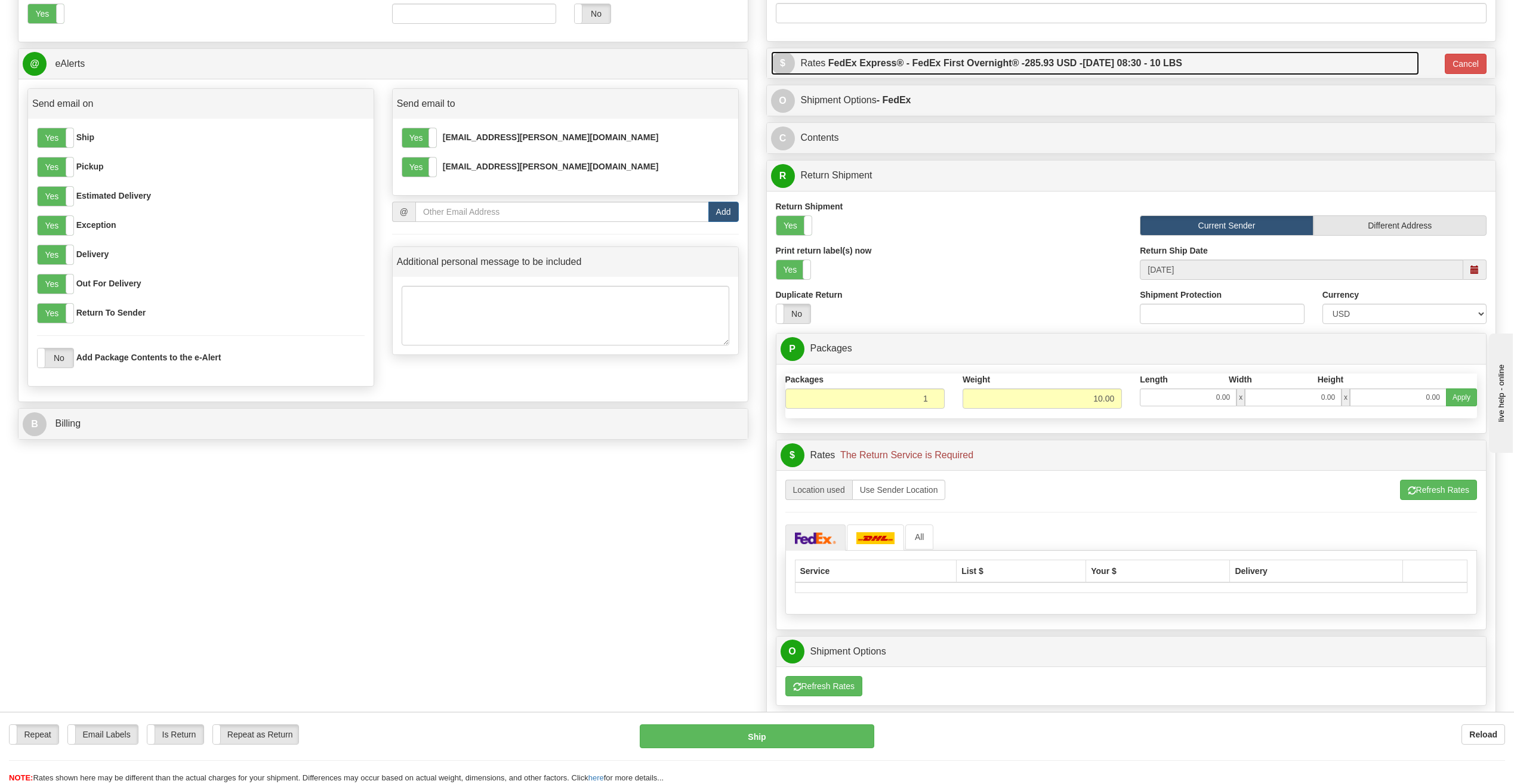
scroll to position [477, 0]
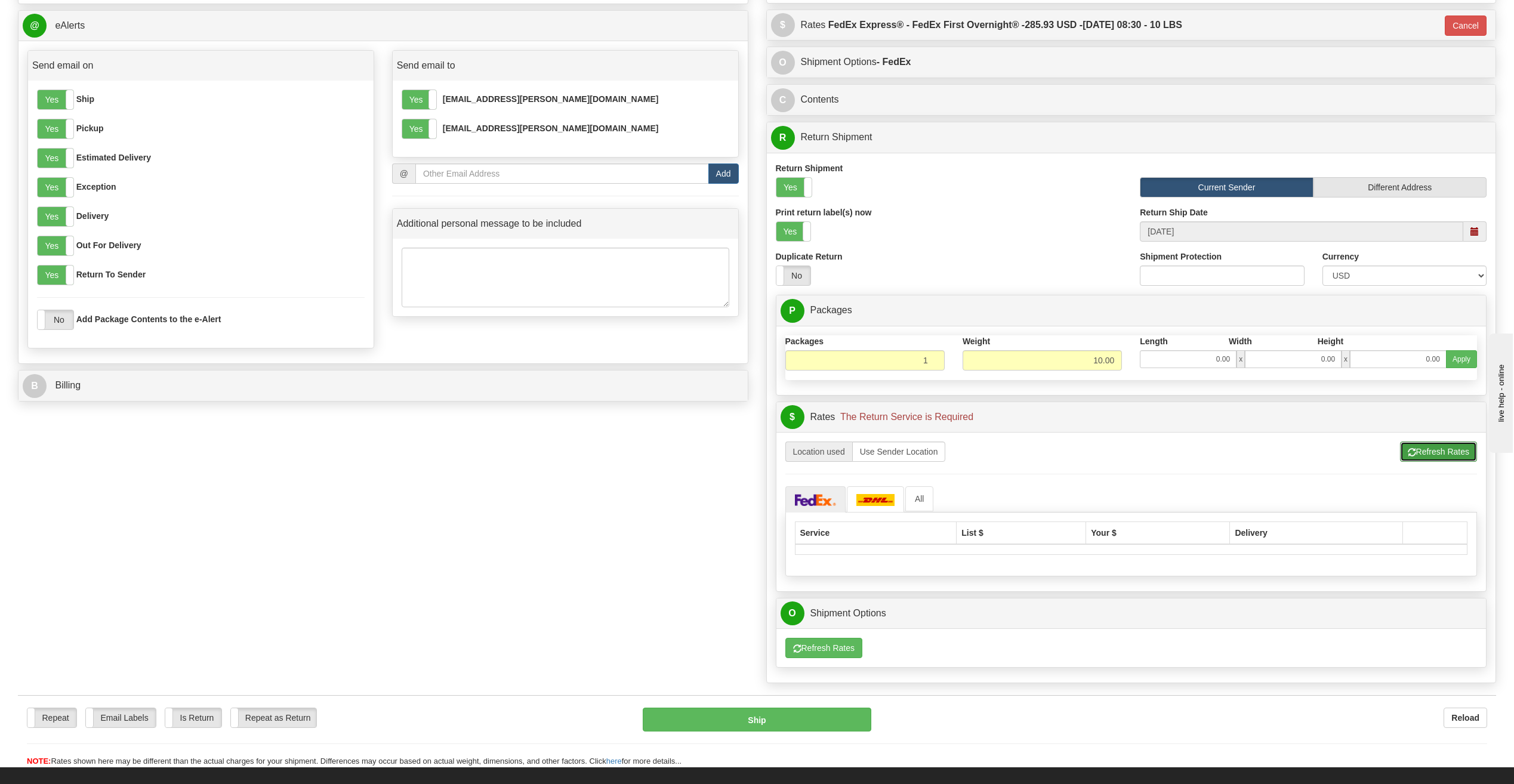
click at [1408, 456] on span "button" at bounding box center [1412, 452] width 9 height 8
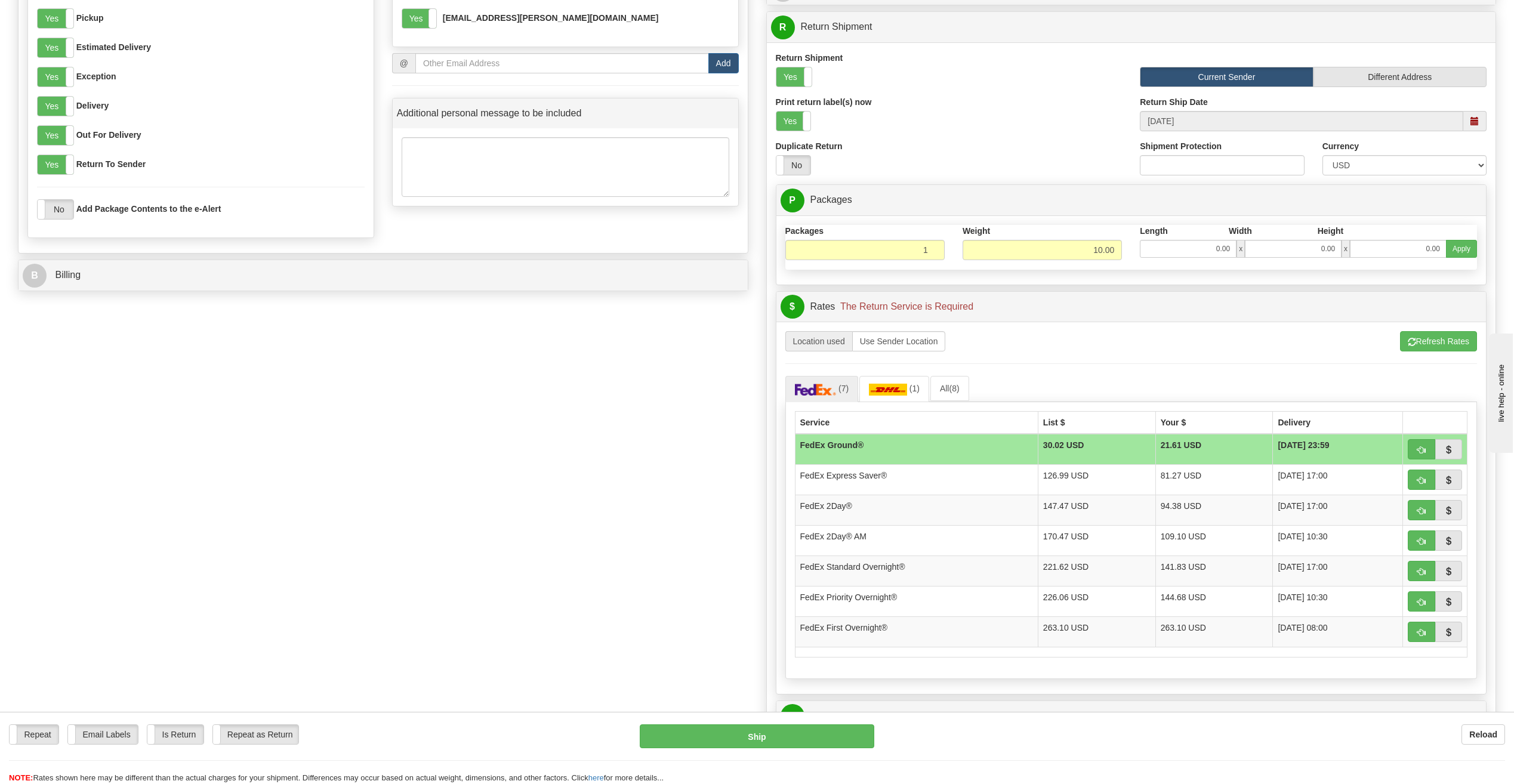
scroll to position [597, 0]
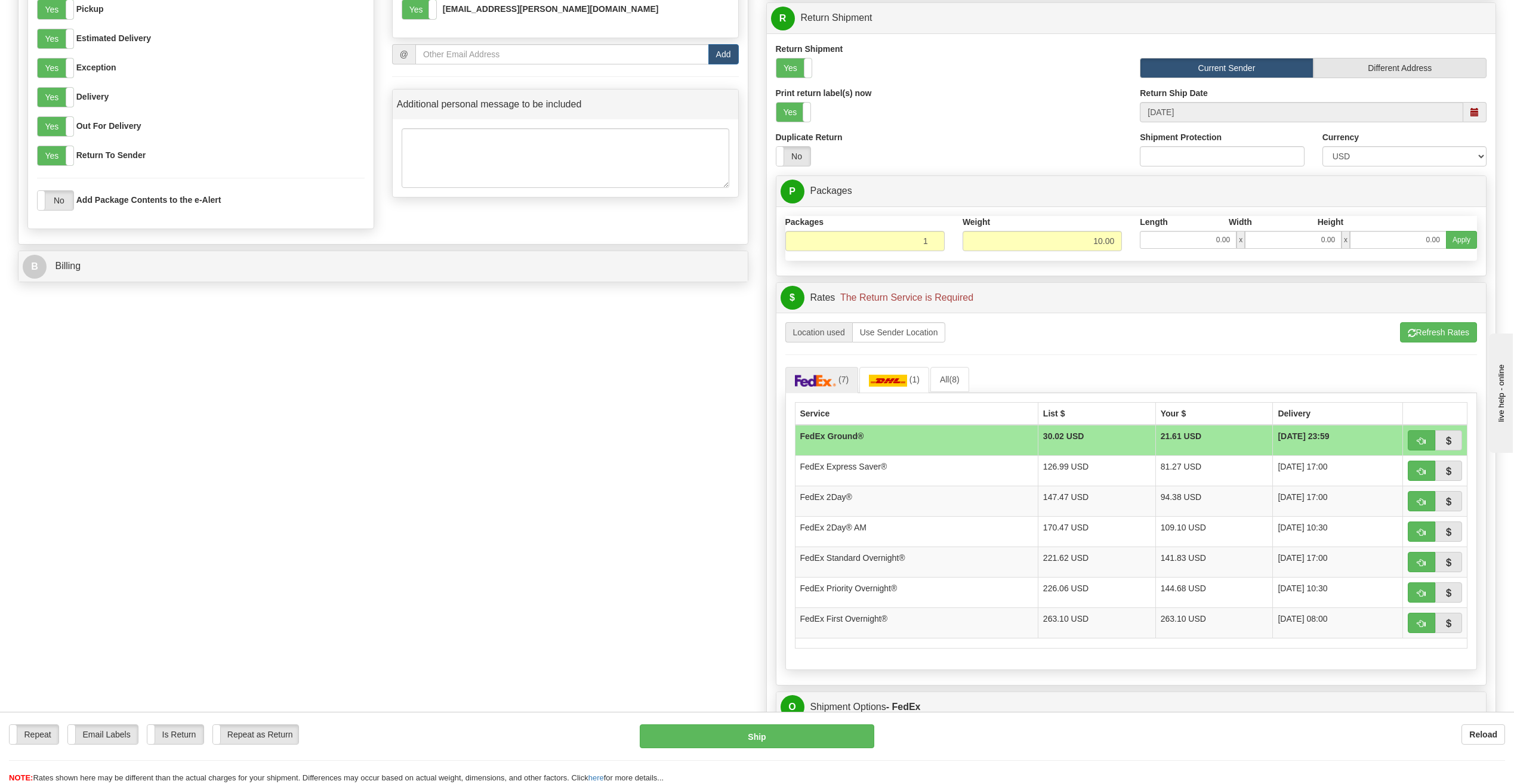
click at [965, 443] on td "FedEx Ground®" at bounding box center [916, 440] width 243 height 31
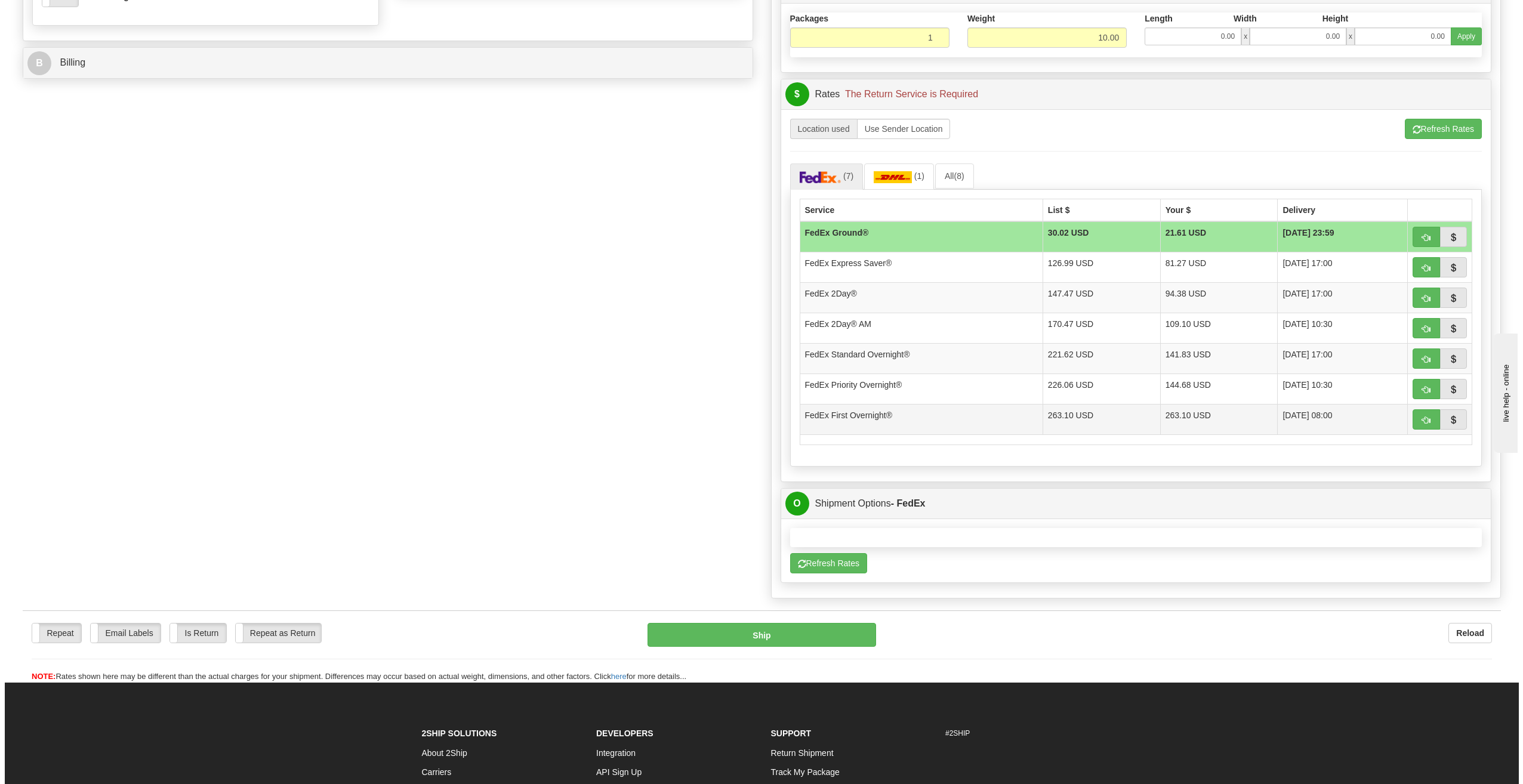
scroll to position [835, 0]
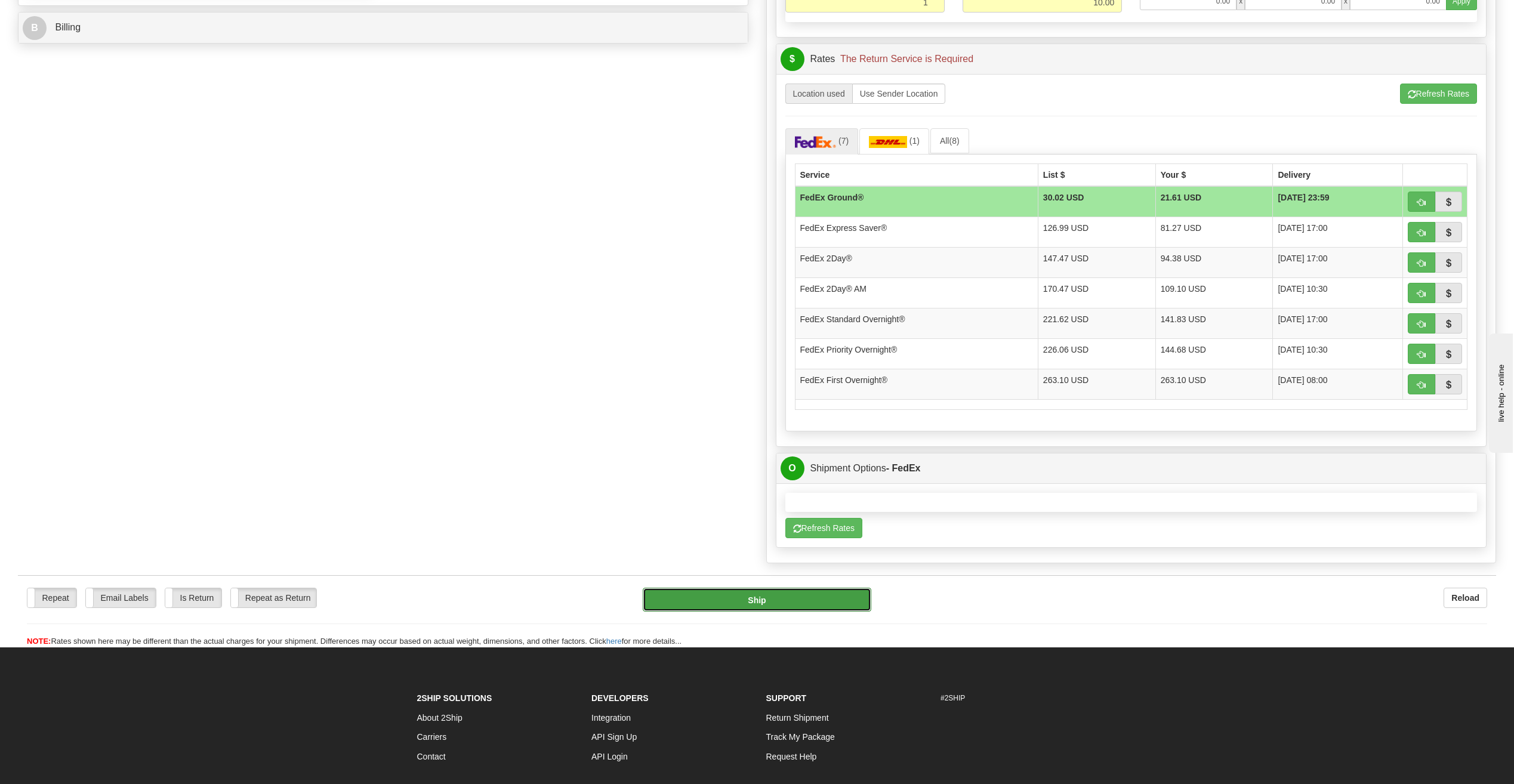
click at [848, 597] on button "Ship" at bounding box center [756, 600] width 229 height 24
type input "92"
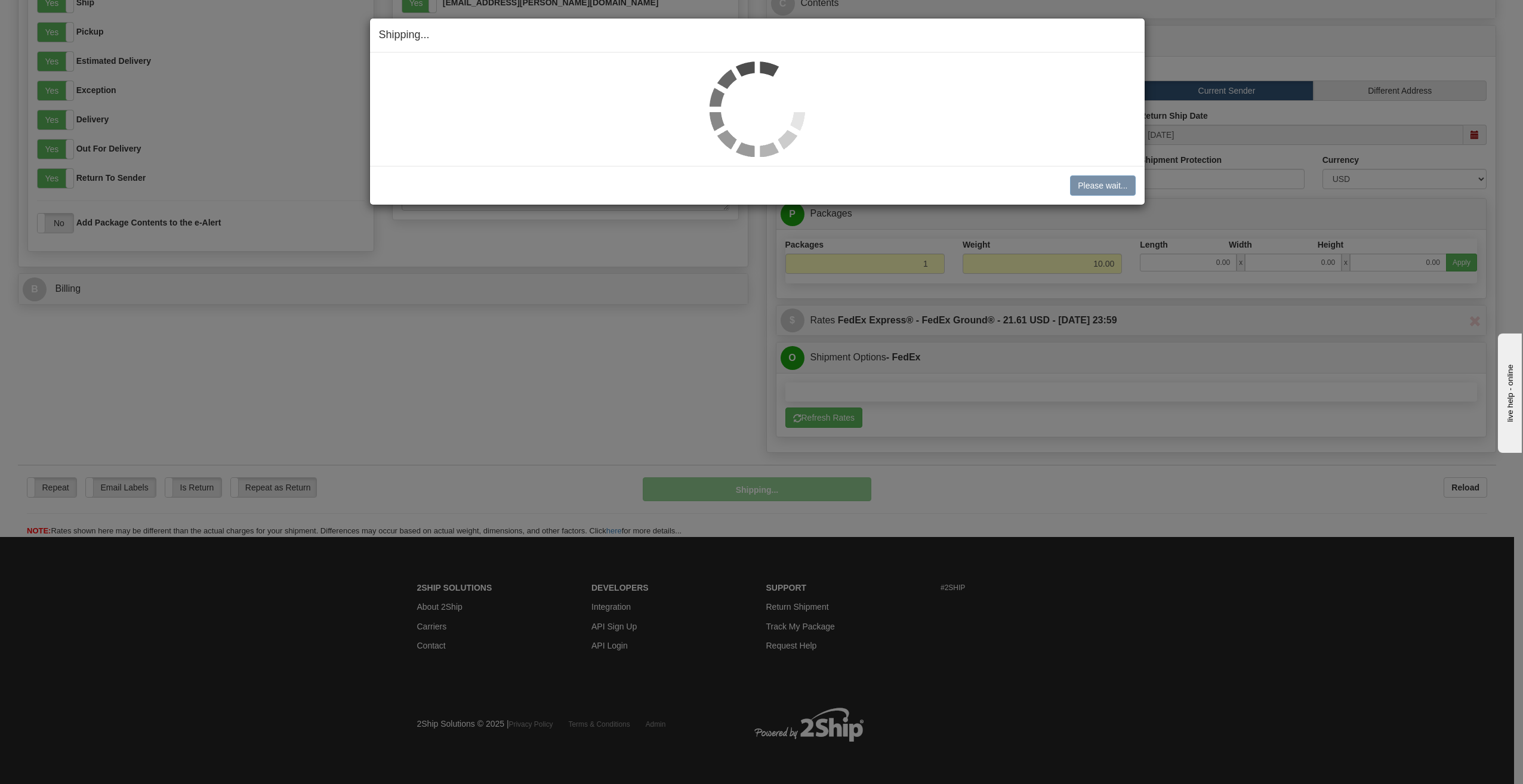
scroll to position [575, 0]
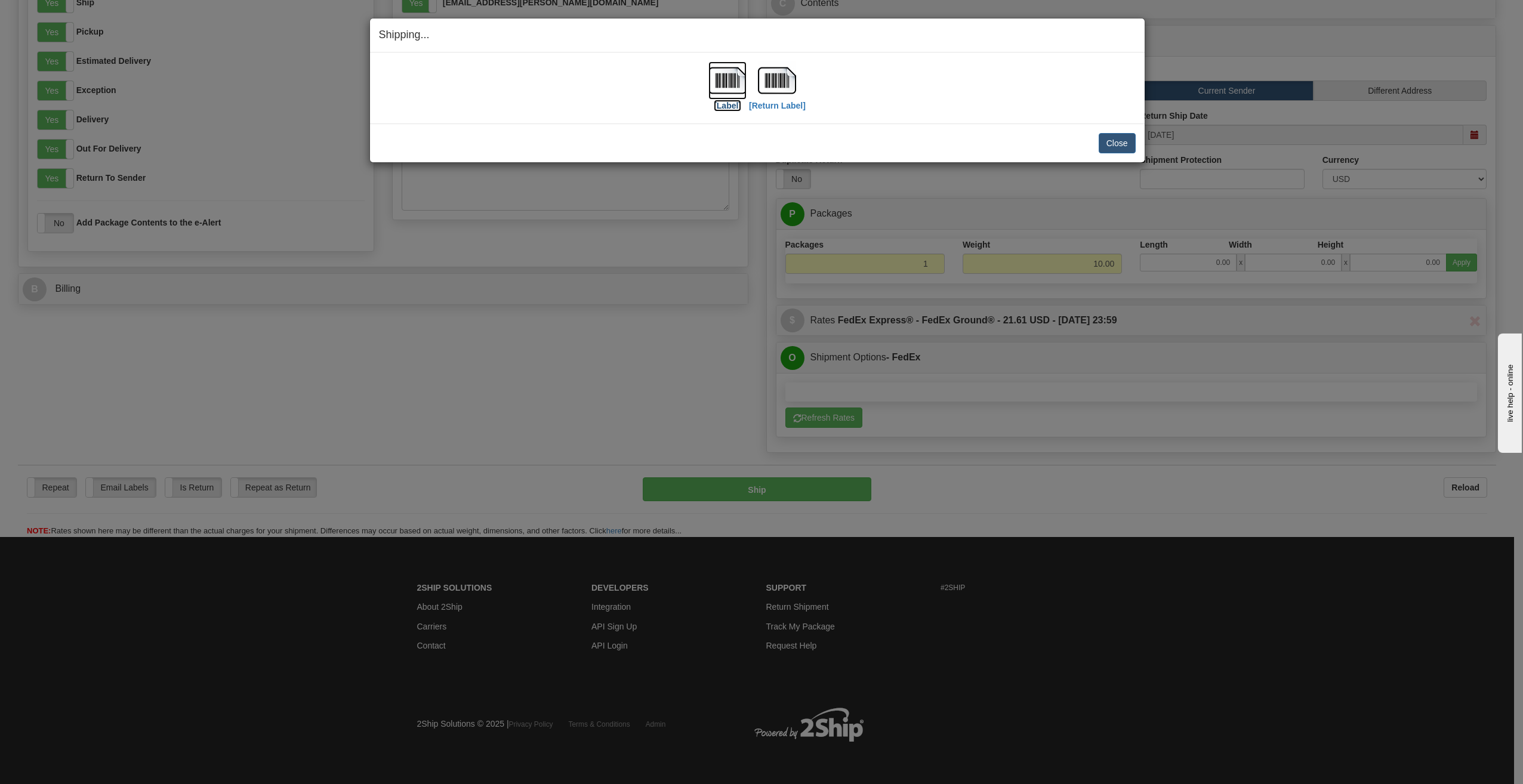
click at [723, 105] on label "[Label]" at bounding box center [727, 105] width 27 height 12
click at [786, 107] on label "[Return Label]" at bounding box center [777, 105] width 57 height 12
drag, startPoint x: 1118, startPoint y: 146, endPoint x: 697, endPoint y: 163, distance: 421.3
click at [757, 194] on div "Shipping... Your SHIPMENT will EXPIRE in [Label] [Return Label] IMPORTANT NOTIC…" at bounding box center [761, 392] width 1523 height 784
click at [734, 105] on label "[Label]" at bounding box center [727, 105] width 27 height 12
